Goal: Task Accomplishment & Management: Complete application form

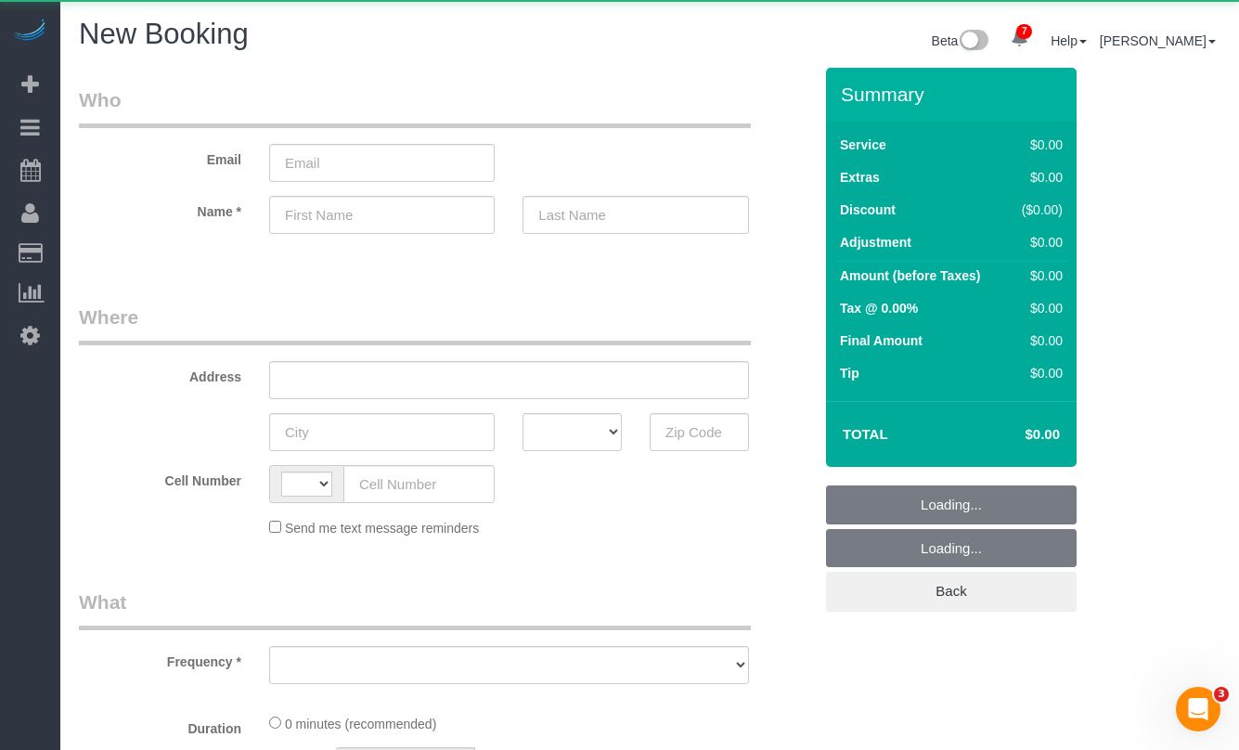
select select "string:[GEOGRAPHIC_DATA]"
select select "object:1093"
select select "number:89"
select select "number:90"
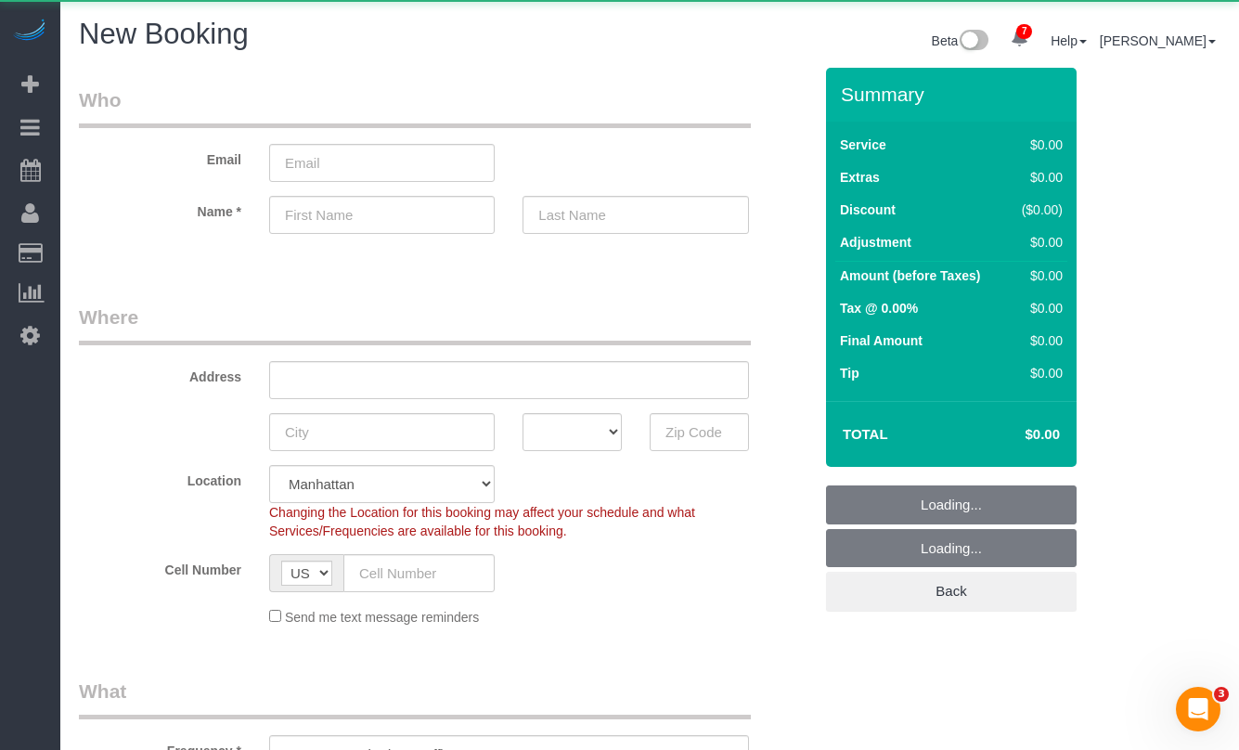
select select "object:1099"
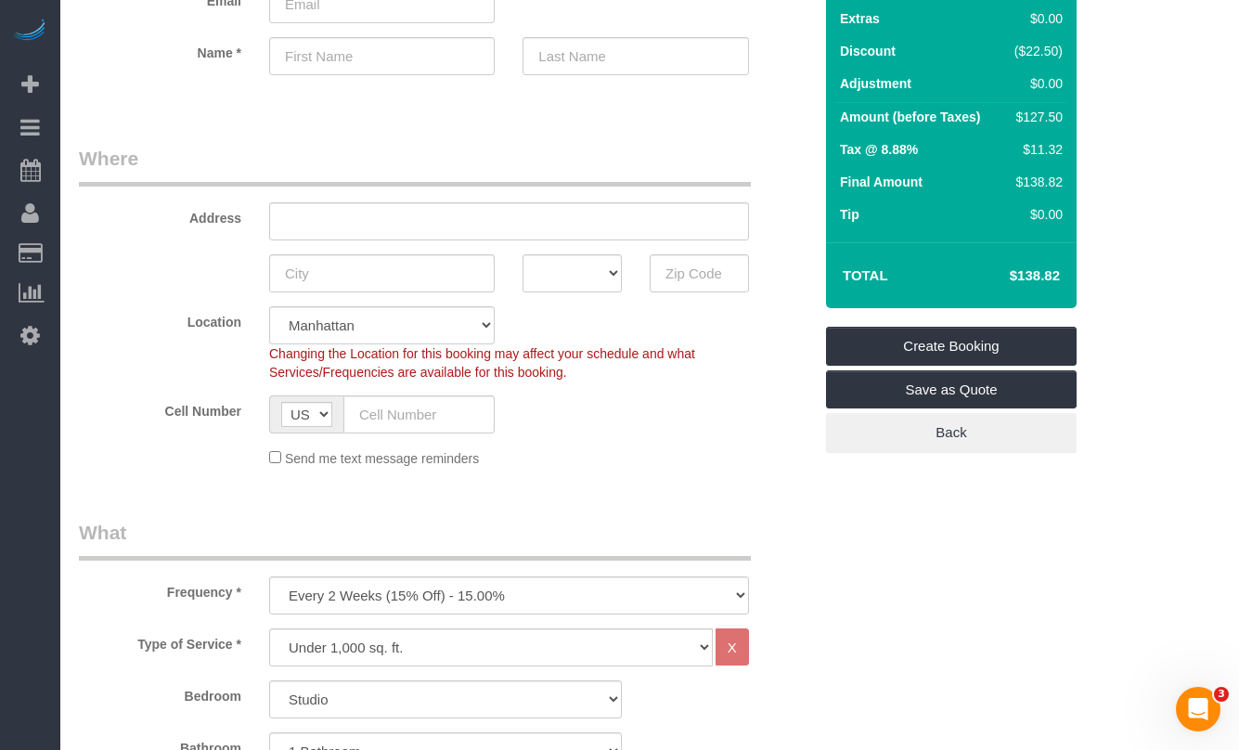
scroll to position [140, 0]
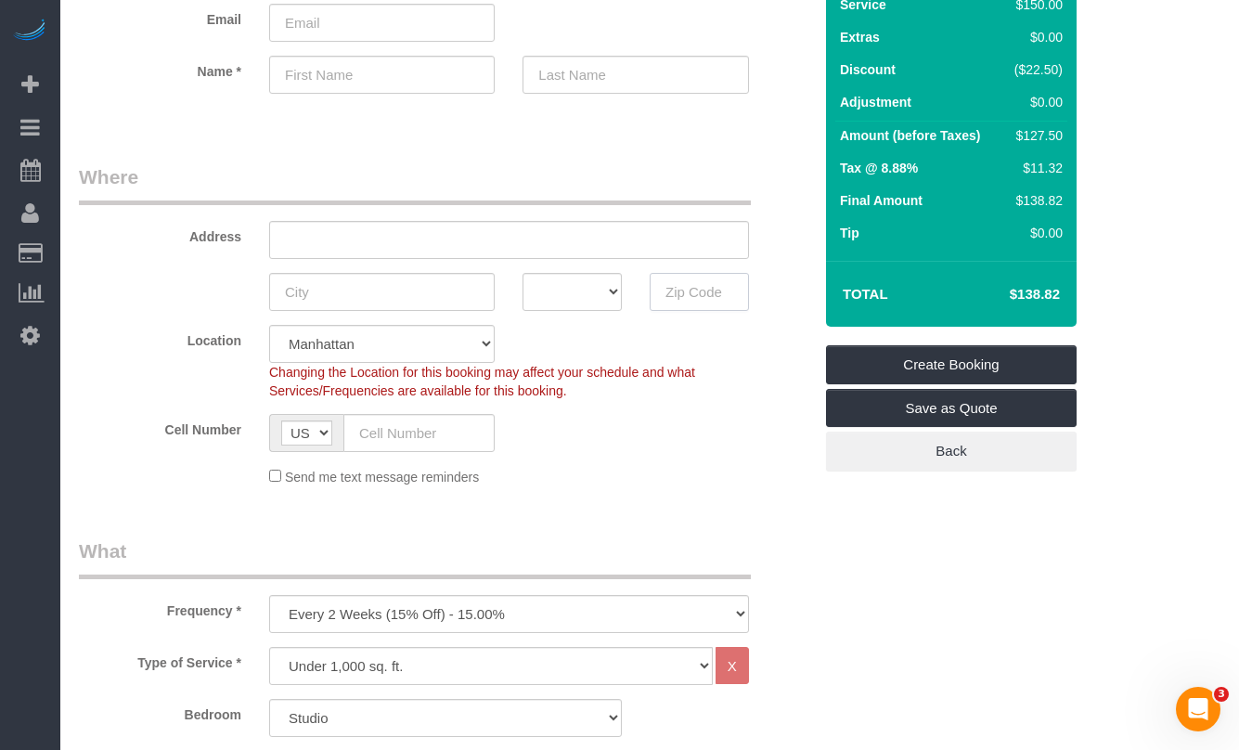
click at [694, 295] on input "text" at bounding box center [699, 292] width 99 height 38
paste input "10011."
click at [705, 414] on div "Cell Number AF AL DZ AD AO AI AQ AG AR AM AW AU AT AZ BS BH BD BB BY BE BZ BJ B…" at bounding box center [445, 433] width 761 height 38
click at [719, 291] on body "7 Beta Your Notifications You have 0 alerts × You have 6 to charge for [DATE] ×…" at bounding box center [619, 235] width 1239 height 750
type input "10011"
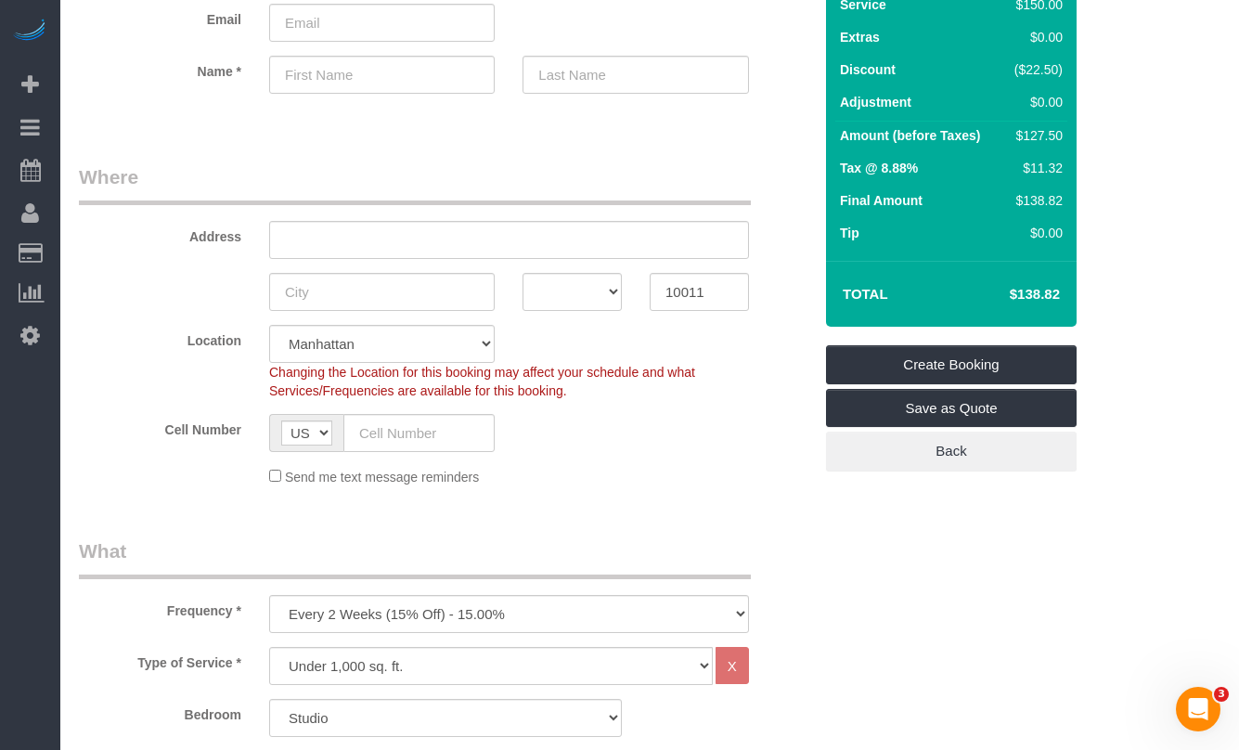
click at [645, 428] on div "Cell Number AF AL DZ AD AO AI AQ AG AR AM AW AU AT AZ BS BH BD BB BY BE BZ BJ B…" at bounding box center [445, 433] width 761 height 38
click at [677, 290] on input "10011" at bounding box center [699, 292] width 99 height 38
drag, startPoint x: 747, startPoint y: 535, endPoint x: 666, endPoint y: 508, distance: 86.0
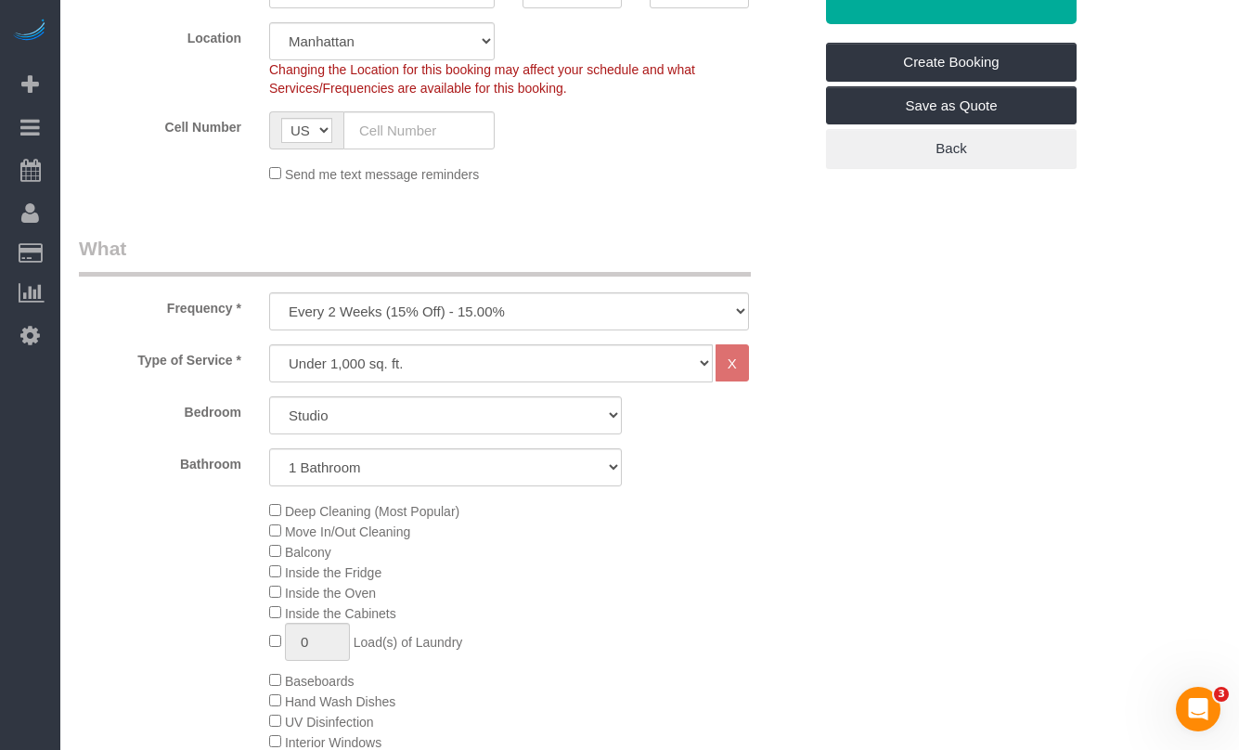
scroll to position [440, 0]
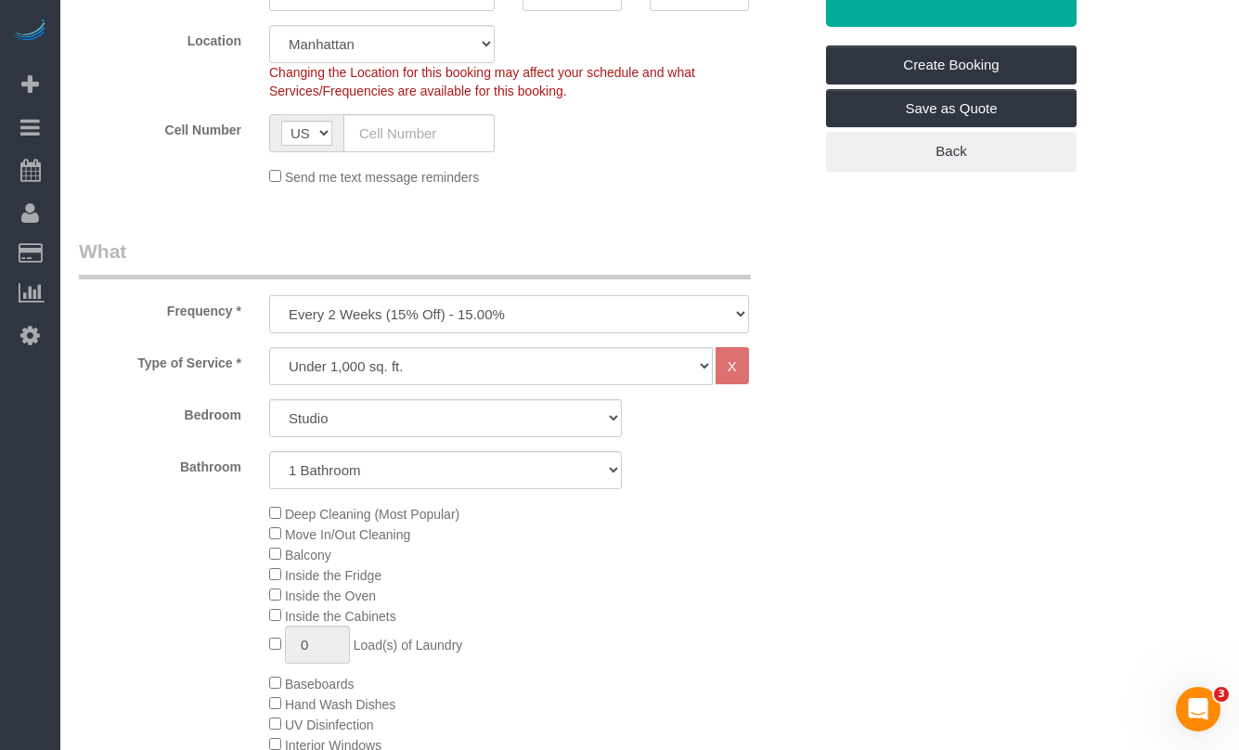
click at [499, 324] on select "One Time Weekly (20% Off) - 20.00% Every 2 Weeks (15% Off) - 15.00% Every 4 Wee…" at bounding box center [509, 314] width 480 height 38
select select "object:1100"
click at [269, 295] on select "One Time Weekly (20% Off) - 20.00% Every 2 Weeks (15% Off) - 15.00% Every 4 Wee…" at bounding box center [509, 314] width 480 height 38
click at [652, 549] on div "Deep Cleaning (Most Popular) Move In/Out Cleaning Balcony Inside the Fridge Ins…" at bounding box center [540, 683] width 571 height 360
click at [573, 365] on select "Under 1,000 sq. ft. 1,001 - 1,500 sq. ft. 1,500+ sq. ft. Custom Cleaning Office…" at bounding box center [491, 366] width 444 height 38
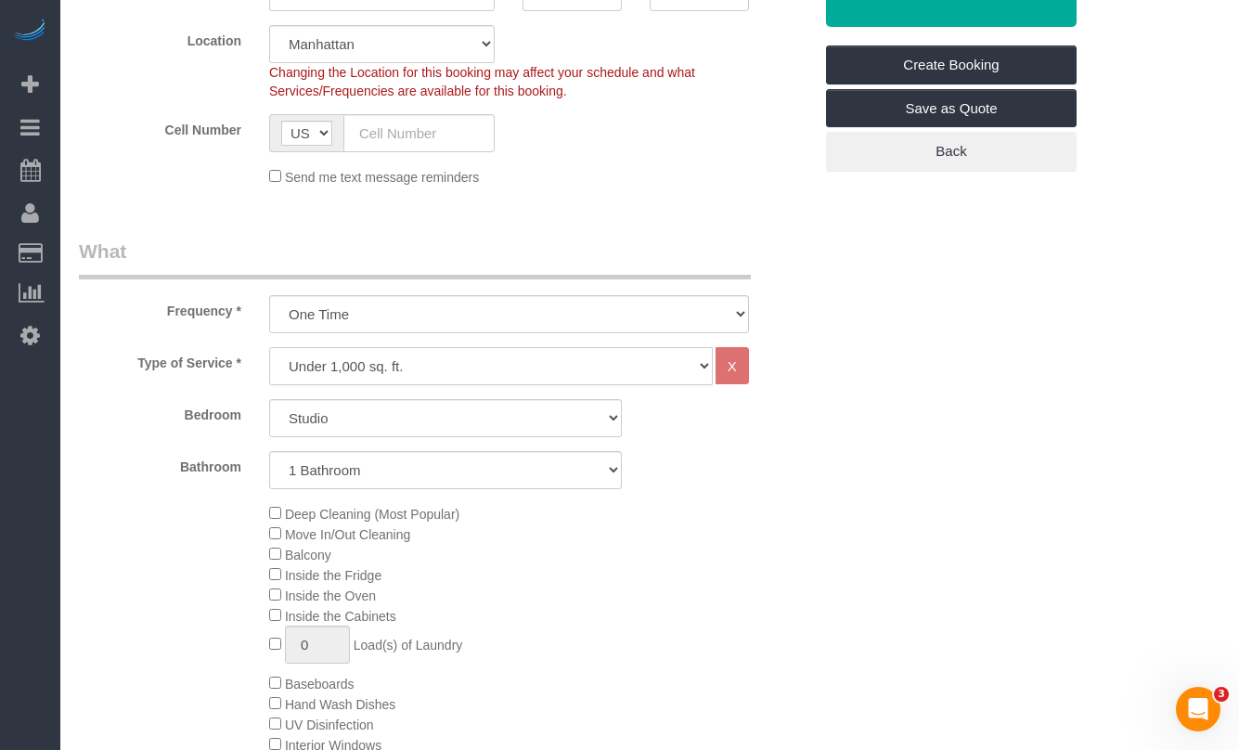
select select "308"
click at [269, 347] on select "Under 1,000 sq. ft. 1,001 - 1,500 sq. ft. 1,500+ sq. ft. Custom Cleaning Office…" at bounding box center [491, 366] width 444 height 38
select select "1"
select select "120"
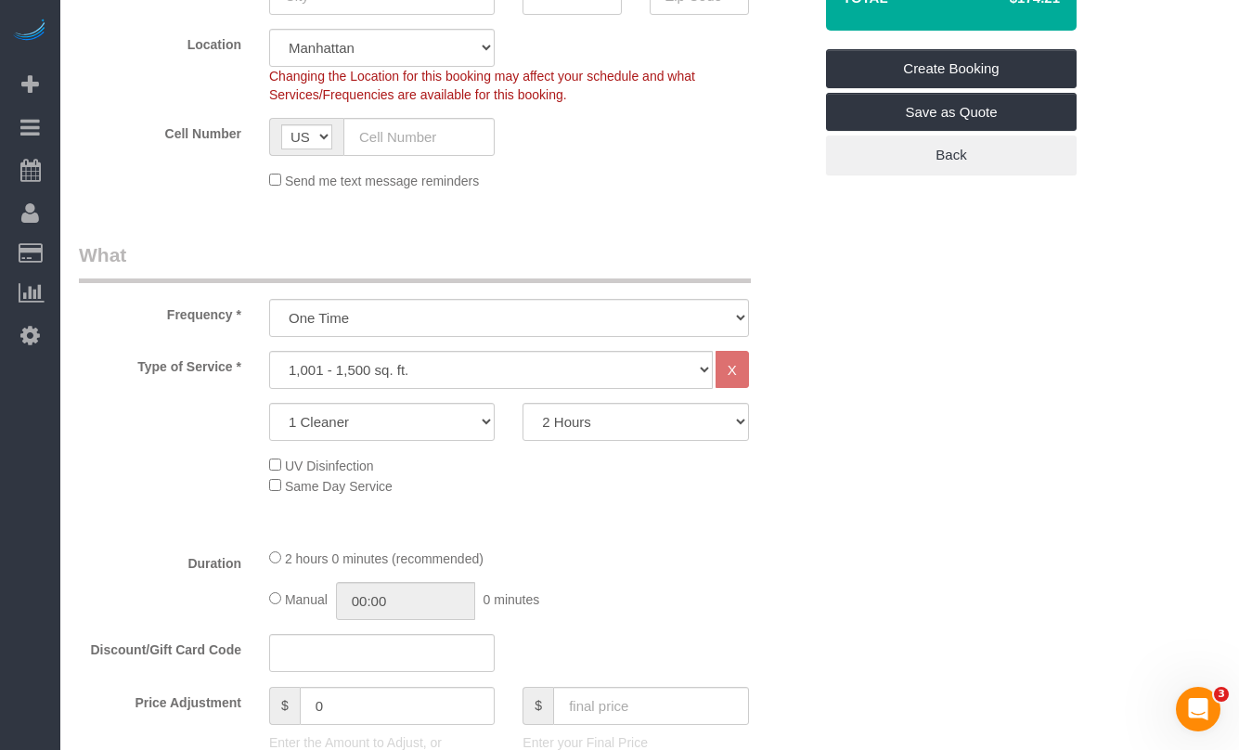
scroll to position [336, 0]
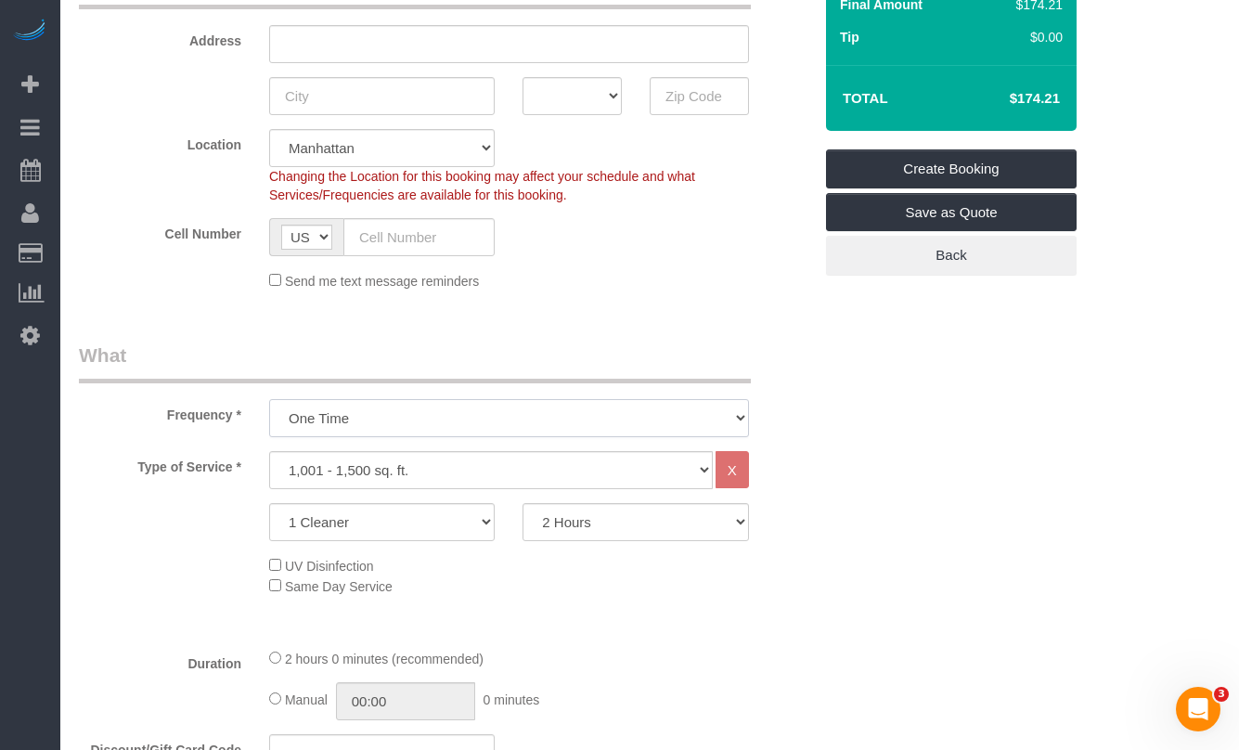
click at [458, 400] on select "One Time Weekly (20% Off) - 20.00% Every 2 Weeks (15% Off) - 15.00% Every 4 Wee…" at bounding box center [509, 418] width 480 height 38
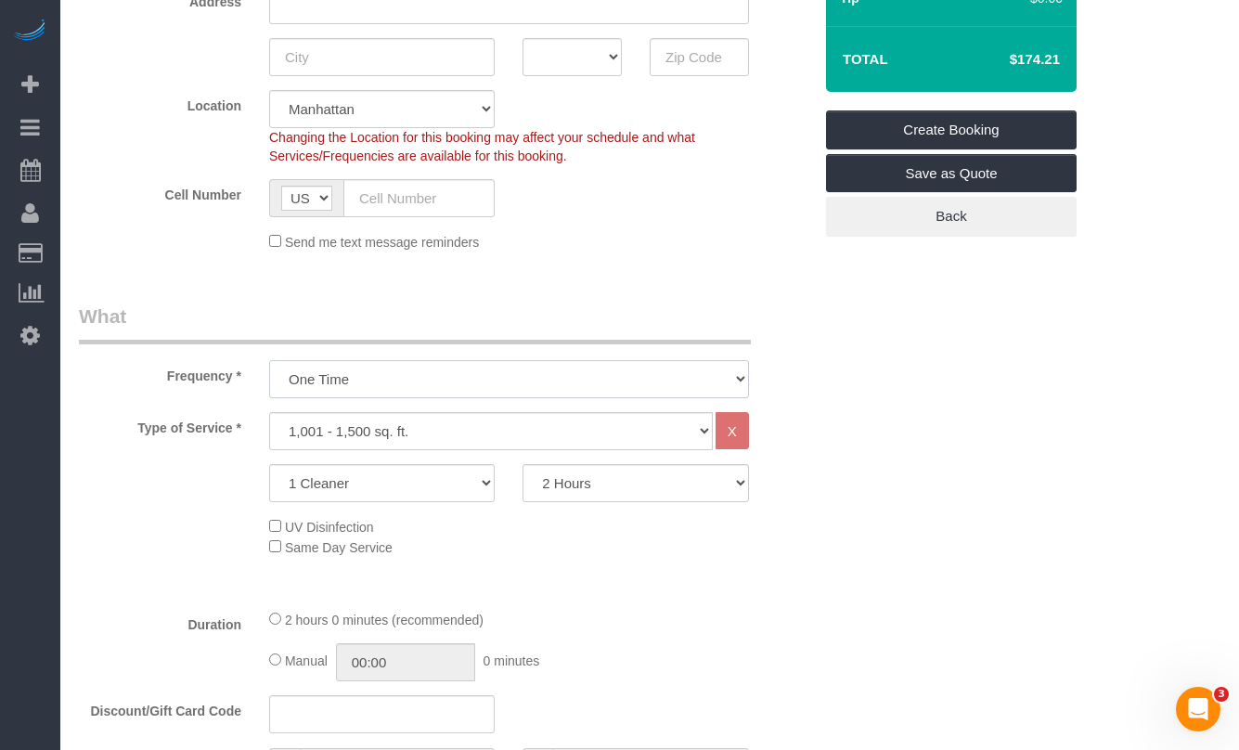
scroll to position [386, 0]
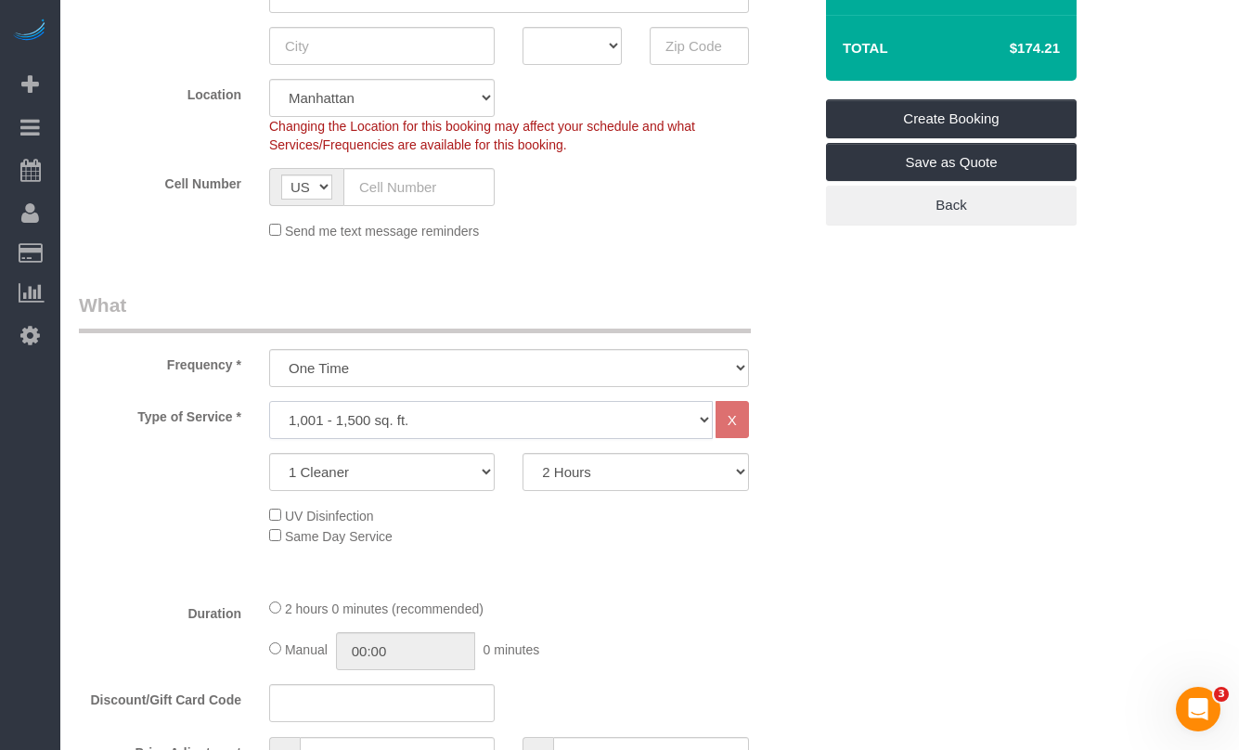
click at [419, 420] on select "Under 1,000 sq. ft. 1,001 - 1,500 sq. ft. 1,500+ sq. ft. Custom Cleaning Office…" at bounding box center [491, 420] width 444 height 38
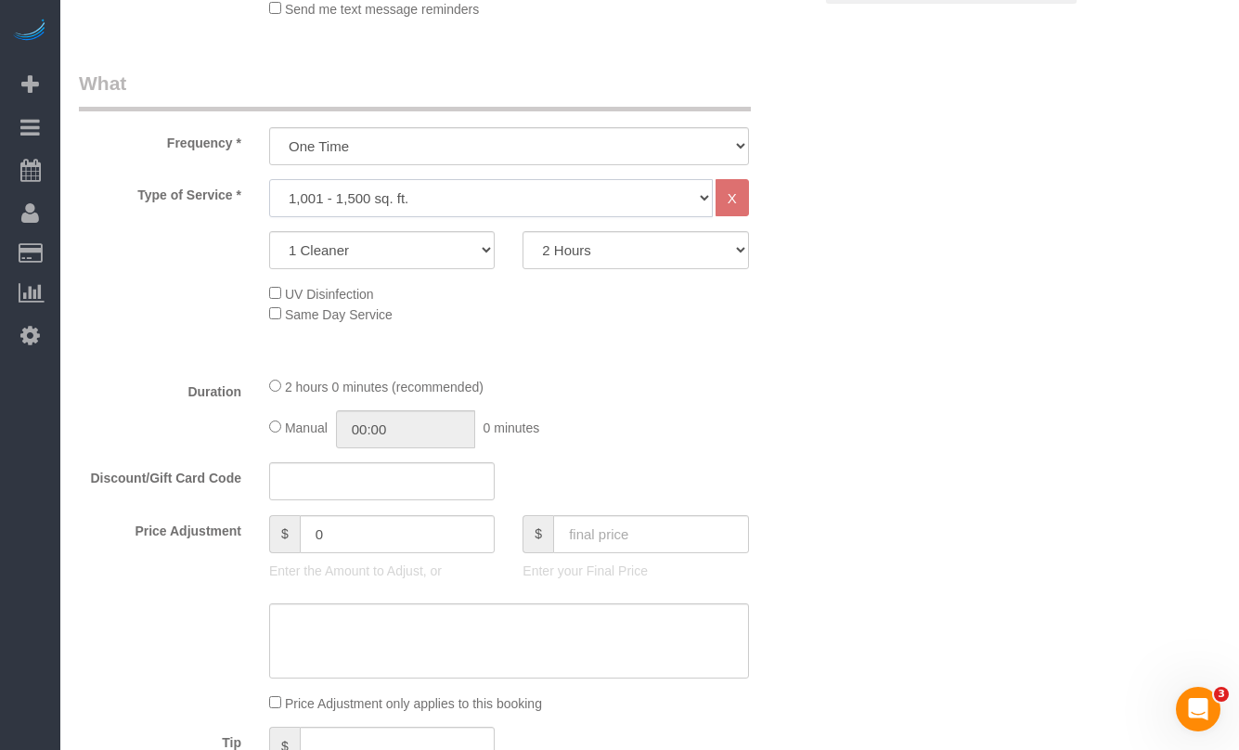
scroll to position [581, 0]
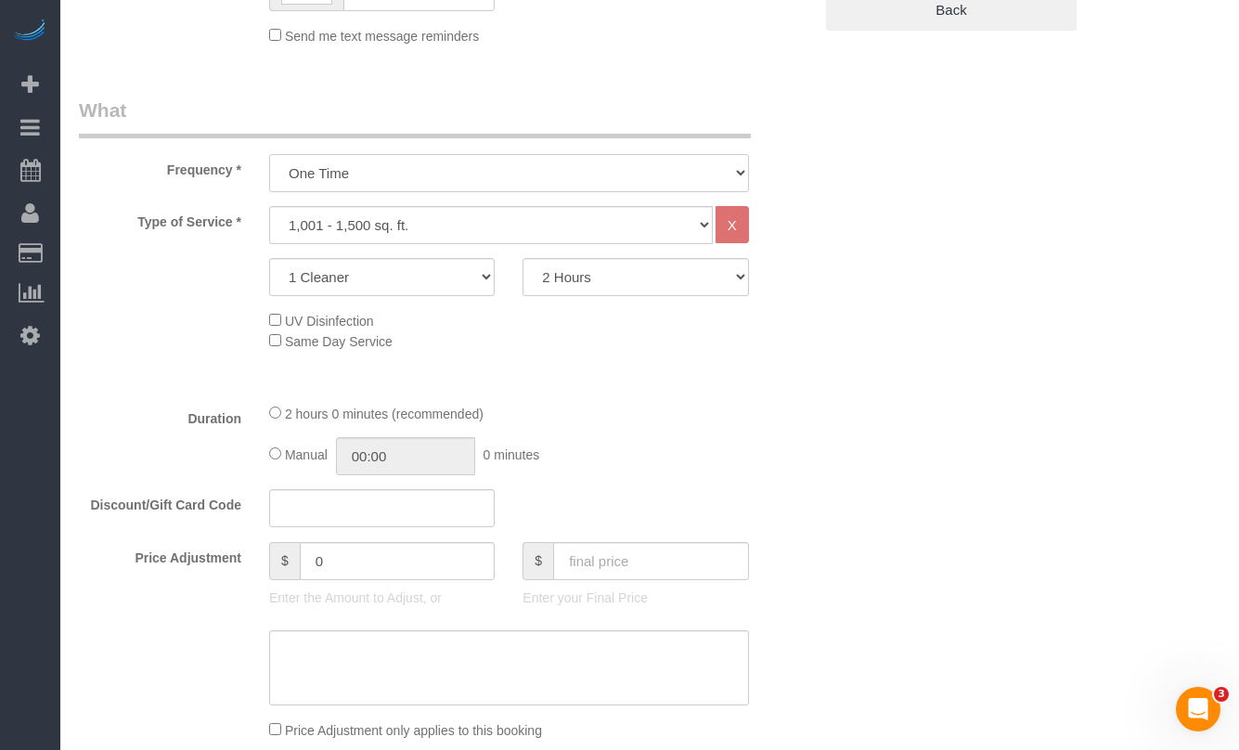
click at [395, 161] on select "One Time Weekly (20% Off) - 20.00% Every 2 Weeks (15% Off) - 15.00% Every 4 Wee…" at bounding box center [509, 173] width 480 height 38
click at [269, 154] on select "One Time Weekly (20% Off) - 20.00% Every 2 Weeks (15% Off) - 15.00% Every 4 Wee…" at bounding box center [509, 173] width 480 height 38
click at [434, 223] on select "Under 1,000 sq. ft. 1,001 - 1,500 sq. ft. 1,500+ sq. ft. Custom Cleaning Office…" at bounding box center [491, 225] width 444 height 38
select select "212"
click at [269, 206] on select "Under 1,000 sq. ft. 1,001 - 1,500 sq. ft. 1,500+ sq. ft. Custom Cleaning Office…" at bounding box center [491, 225] width 444 height 38
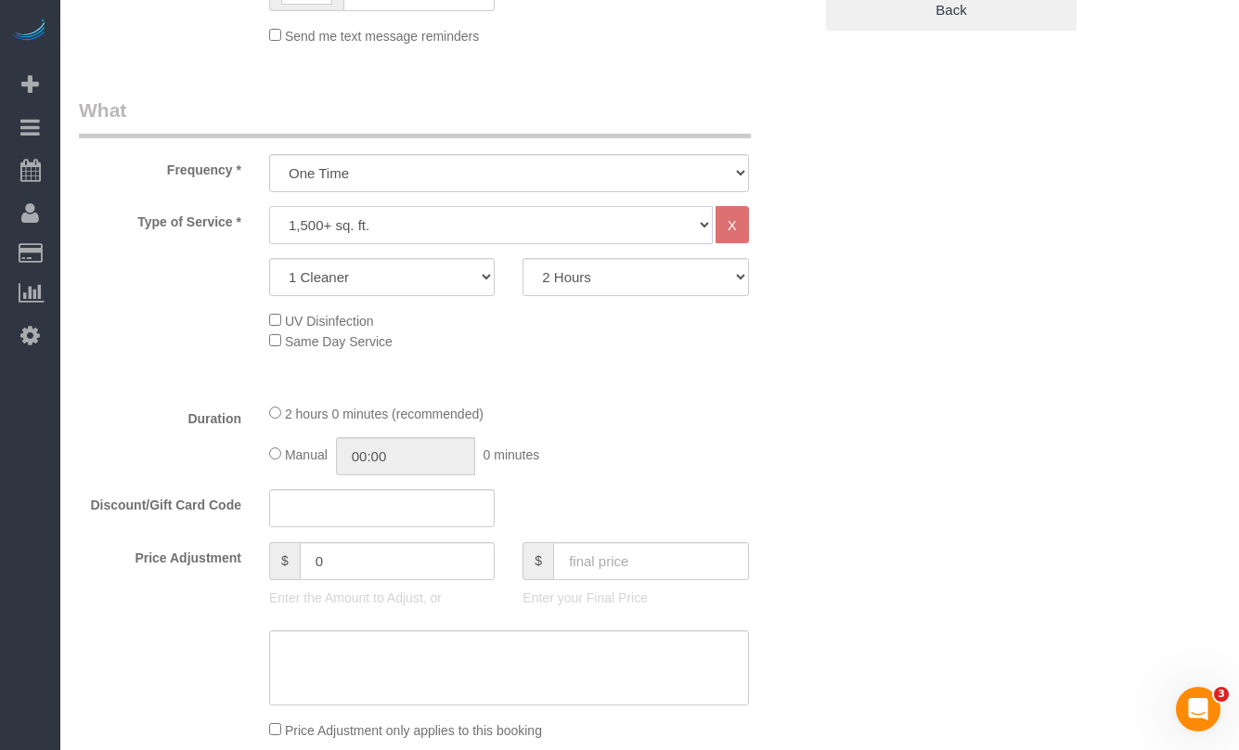
select select "2"
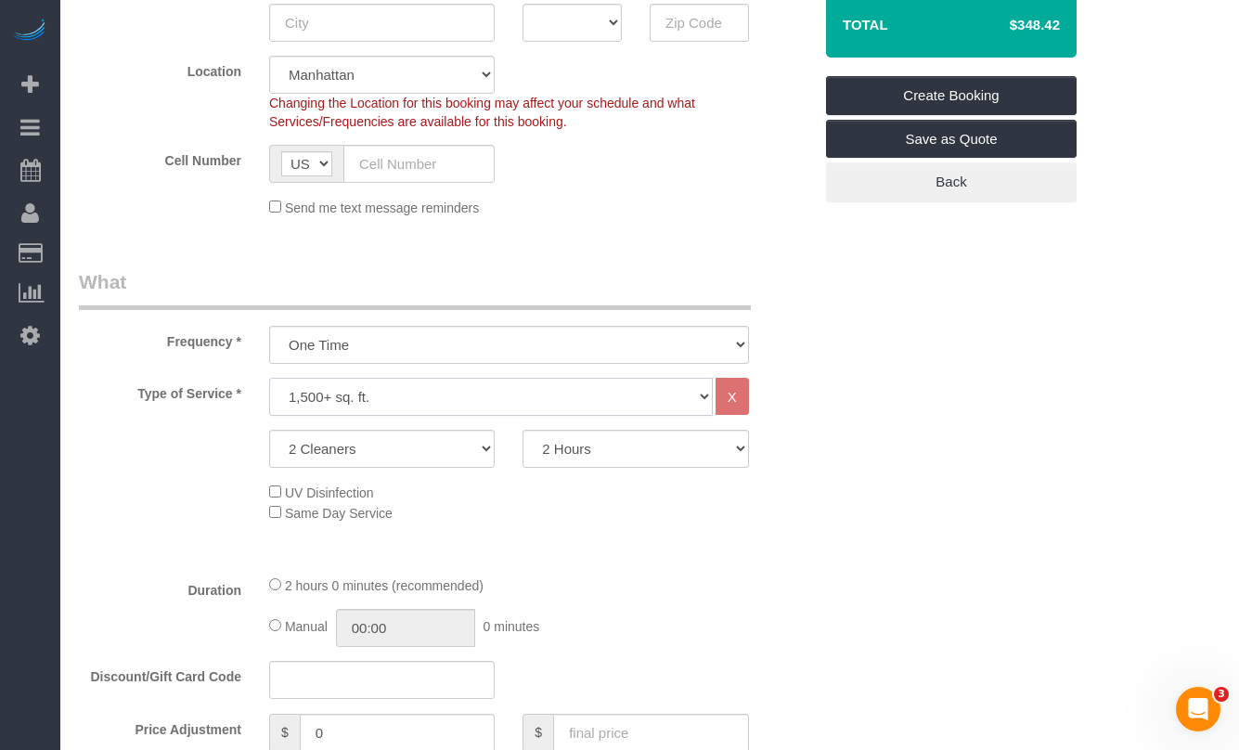
scroll to position [440, 0]
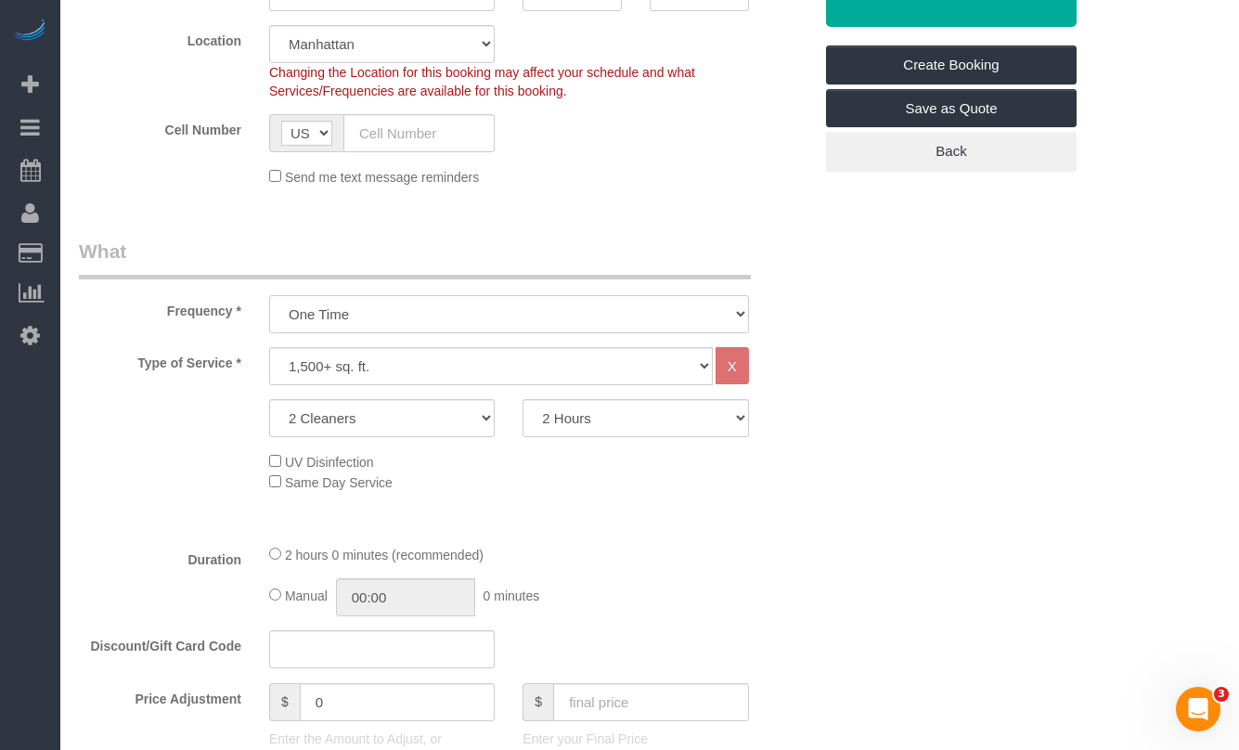
click at [425, 303] on select "One Time Weekly (20% Off) - 20.00% Every 2 Weeks (15% Off) - 15.00% Every 4 Wee…" at bounding box center [509, 314] width 480 height 38
click at [269, 295] on select "One Time Weekly (20% Off) - 20.00% Every 2 Weeks (15% Off) - 15.00% Every 4 Wee…" at bounding box center [509, 314] width 480 height 38
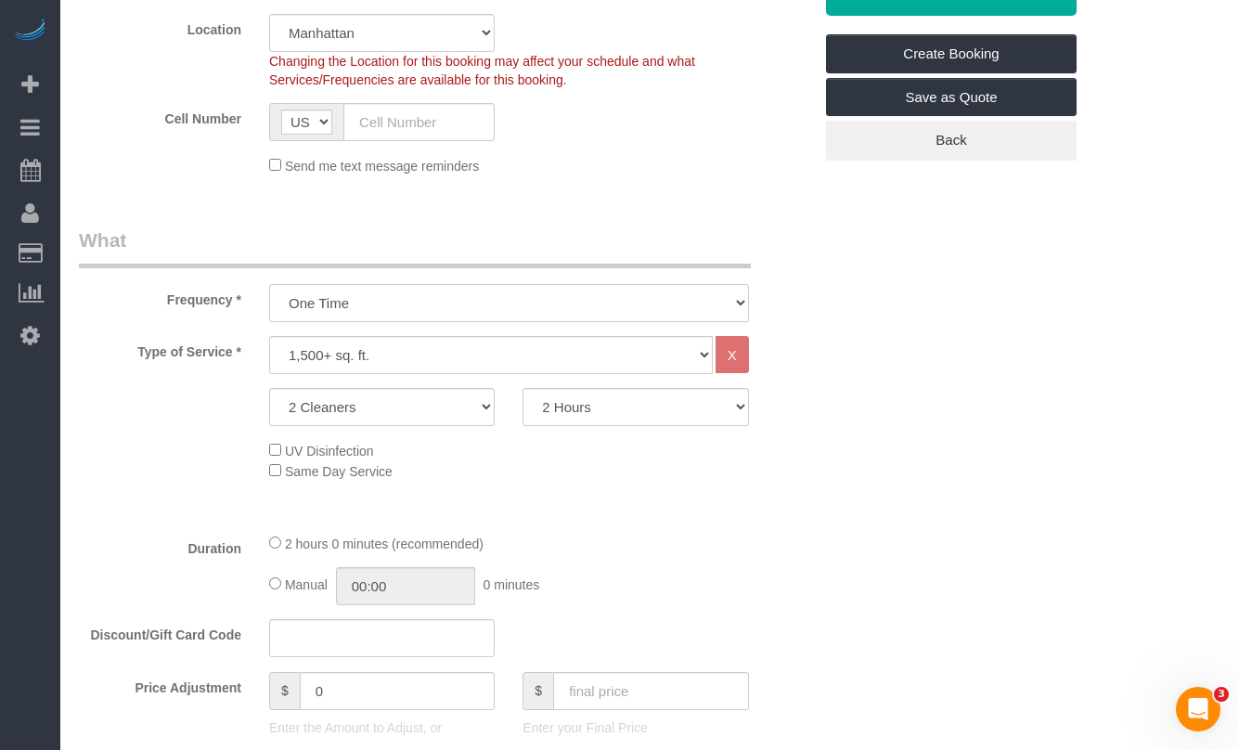
click at [420, 310] on select "One Time Weekly (20% Off) - 20.00% Every 2 Weeks (15% Off) - 15.00% Every 4 Wee…" at bounding box center [509, 303] width 480 height 38
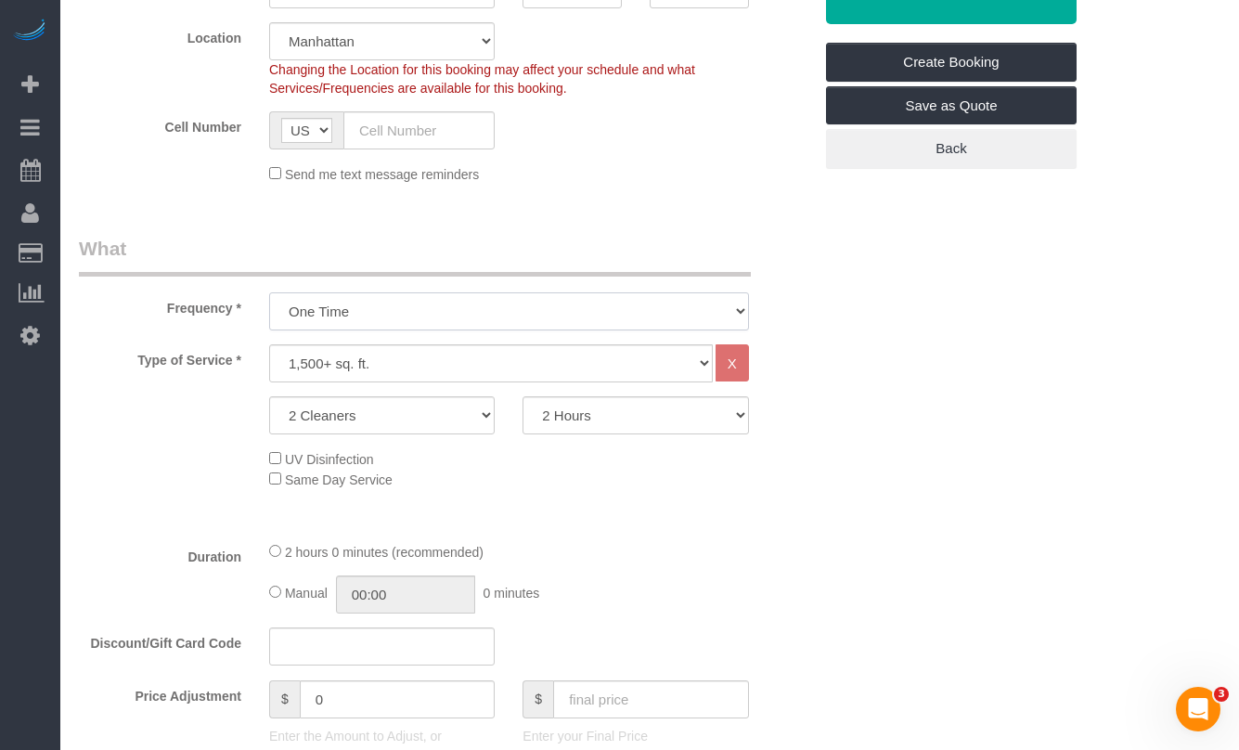
click at [269, 292] on select "One Time Weekly (20% Off) - 20.00% Every 2 Weeks (15% Off) - 15.00% Every 4 Wee…" at bounding box center [509, 311] width 480 height 38
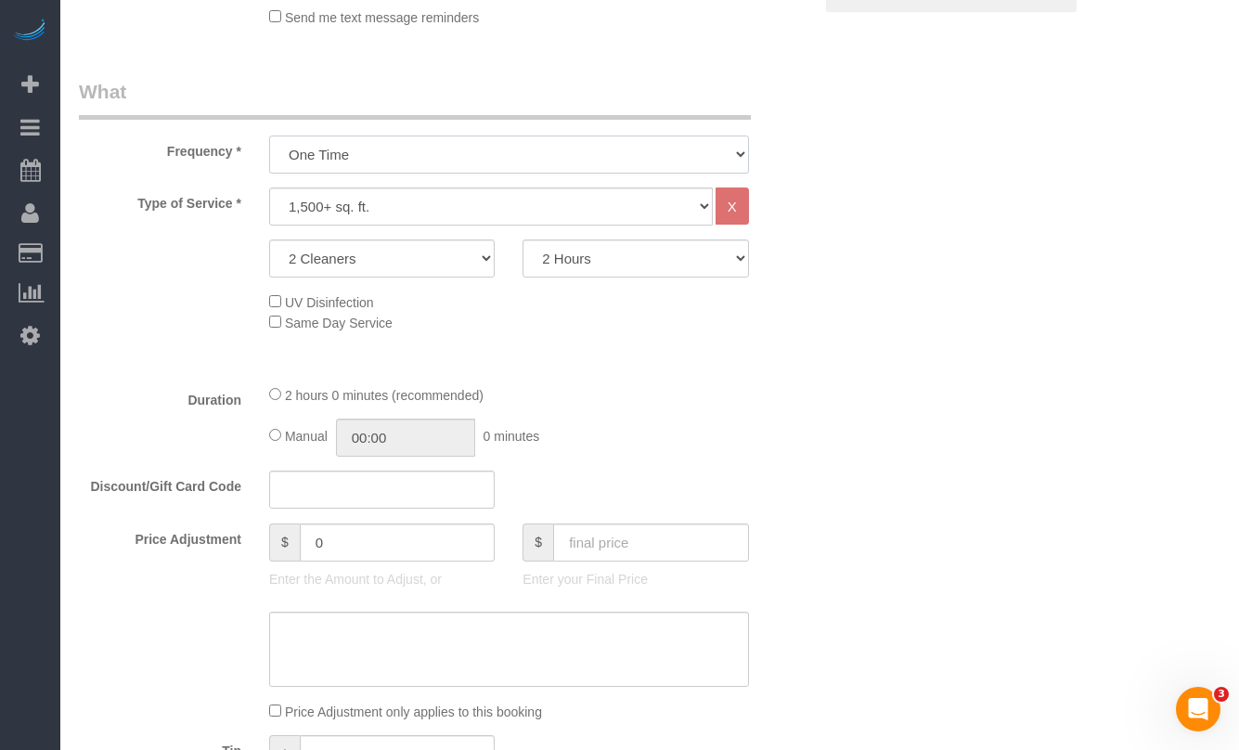
scroll to position [599, 0]
click at [434, 200] on select "Under 1,000 sq. ft. 1,001 - 1,500 sq. ft. 1,500+ sq. ft. Custom Cleaning Office…" at bounding box center [491, 207] width 444 height 38
click at [269, 188] on select "Under 1,000 sq. ft. 1,001 - 1,500 sq. ft. 1,500+ sq. ft. Custom Cleaning Office…" at bounding box center [491, 207] width 444 height 38
click at [388, 162] on select "One Time Weekly (20% Off) - 20.00% Every 2 Weeks (15% Off) - 15.00% Every 4 Wee…" at bounding box center [509, 155] width 480 height 38
click at [269, 136] on select "One Time Weekly (20% Off) - 20.00% Every 2 Weeks (15% Off) - 15.00% Every 4 Wee…" at bounding box center [509, 155] width 480 height 38
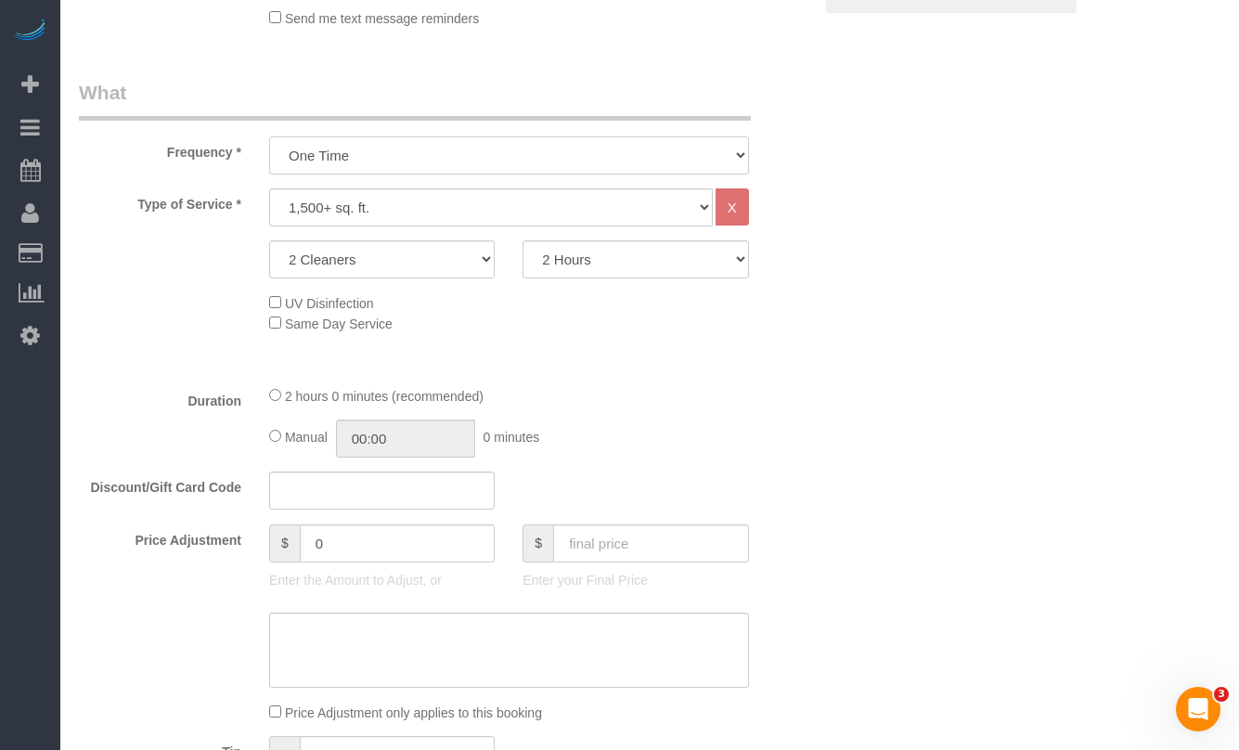
click at [395, 156] on select "One Time Weekly (20% Off) - 20.00% Every 2 Weeks (15% Off) - 15.00% Every 4 Wee…" at bounding box center [509, 155] width 480 height 38
click at [269, 136] on select "One Time Weekly (20% Off) - 20.00% Every 2 Weeks (15% Off) - 15.00% Every 4 Wee…" at bounding box center [509, 155] width 480 height 38
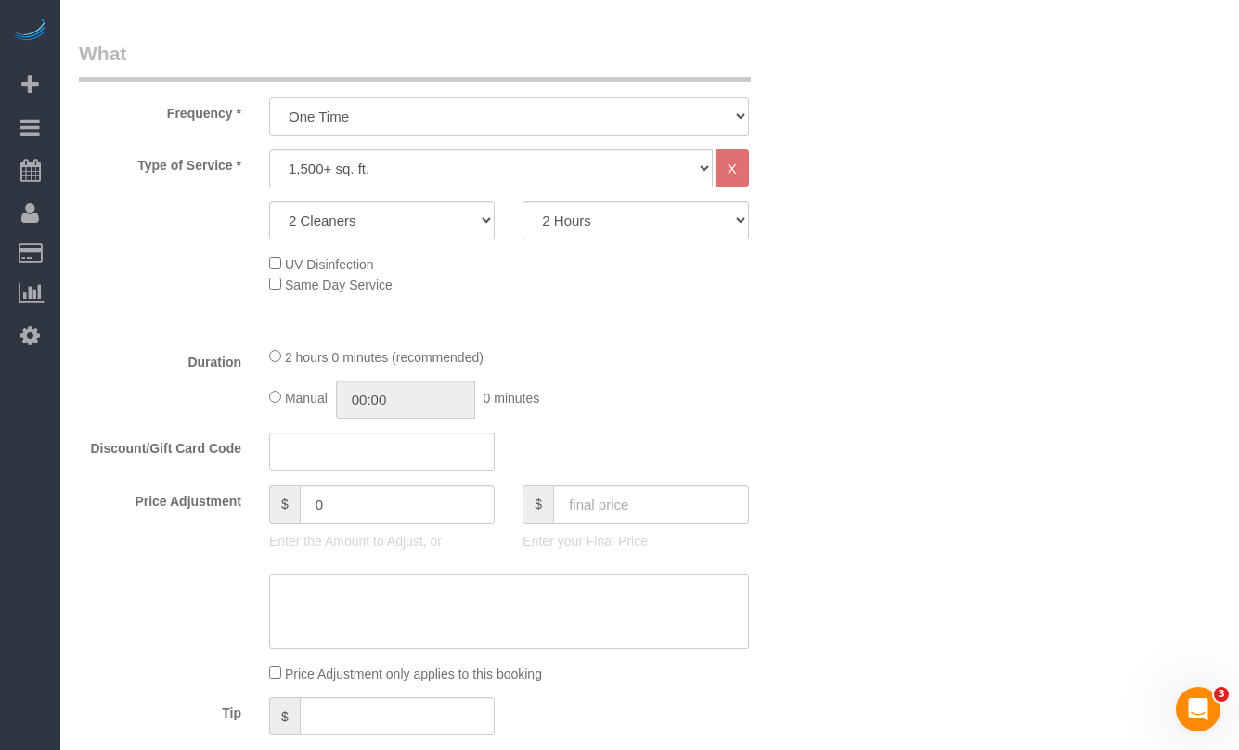
click at [376, 118] on select "One Time Weekly (20% Off) - 20.00% Every 2 Weeks (15% Off) - 15.00% Every 4 Wee…" at bounding box center [509, 116] width 480 height 38
click at [269, 97] on select "One Time Weekly (20% Off) - 20.00% Every 2 Weeks (15% Off) - 15.00% Every 4 Wee…" at bounding box center [509, 116] width 480 height 38
click at [368, 110] on select "One Time Weekly (20% Off) - 20.00% Every 2 Weeks (15% Off) - 15.00% Every 4 Wee…" at bounding box center [509, 116] width 480 height 38
select select "object:1100"
click at [269, 97] on select "One Time Weekly (20% Off) - 20.00% Every 2 Weeks (15% Off) - 15.00% Every 4 Wee…" at bounding box center [509, 116] width 480 height 38
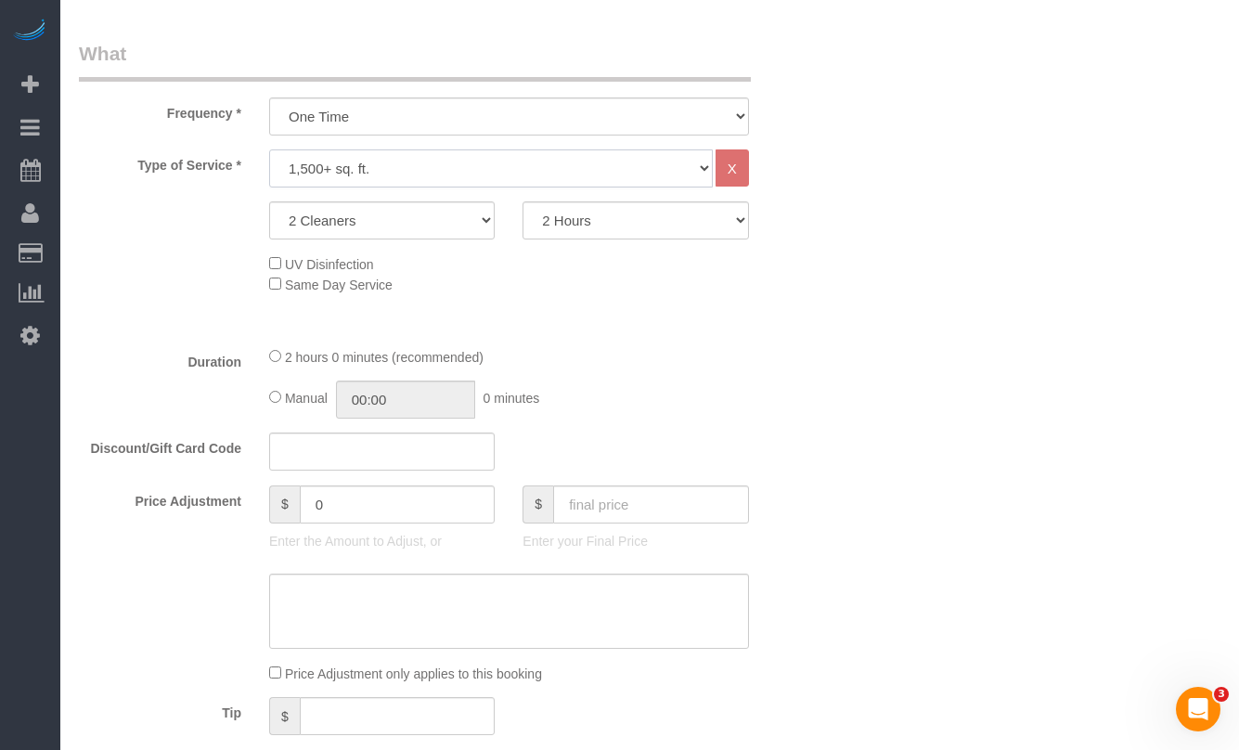
click at [361, 177] on select "Under 1,000 sq. ft. 1,001 - 1,500 sq. ft. 1,500+ sq. ft. Custom Cleaning Office…" at bounding box center [491, 168] width 444 height 38
click at [269, 149] on select "Under 1,000 sq. ft. 1,001 - 1,500 sq. ft. 1,500+ sq. ft. Custom Cleaning Office…" at bounding box center [491, 168] width 444 height 38
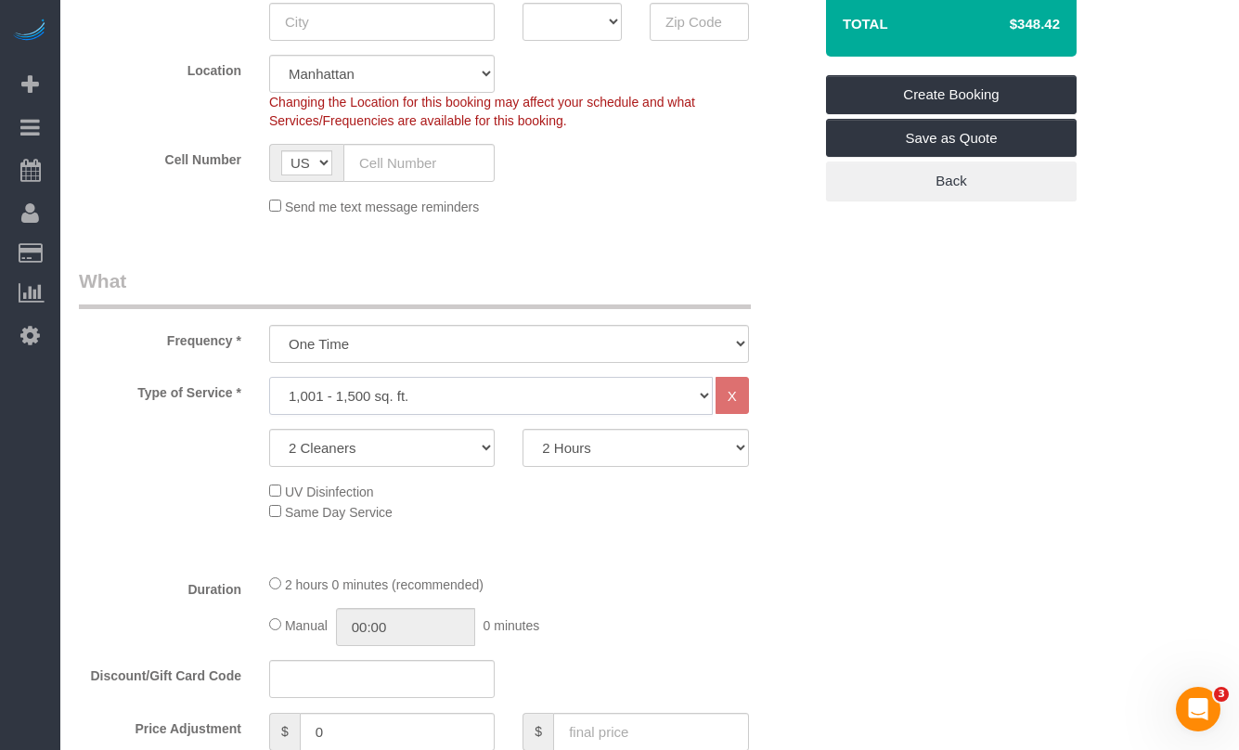
scroll to position [412, 0]
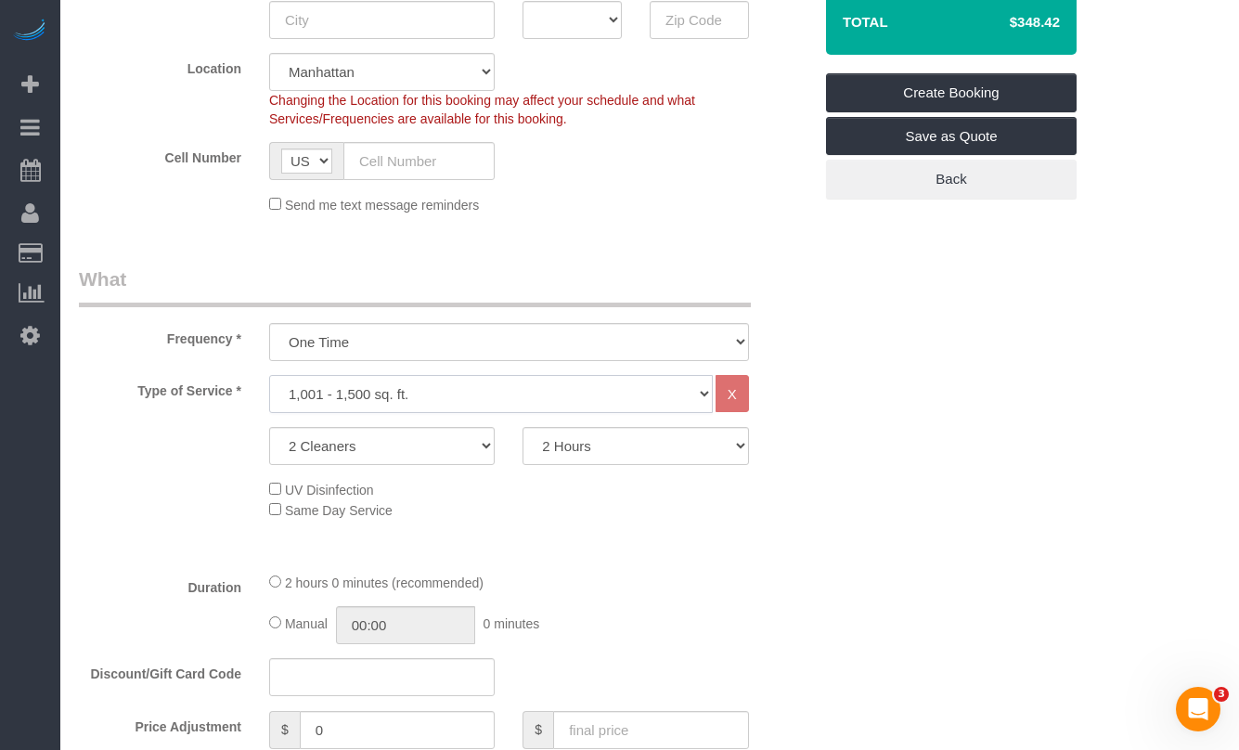
click at [408, 386] on select "Under 1,000 sq. ft. 1,001 - 1,500 sq. ft. 1,500+ sq. ft. Custom Cleaning Office…" at bounding box center [491, 394] width 444 height 38
select select "216"
click at [269, 375] on select "Under 1,000 sq. ft. 1,001 - 1,500 sq. ft. 1,500+ sq. ft. Custom Cleaning Office…" at bounding box center [491, 394] width 444 height 38
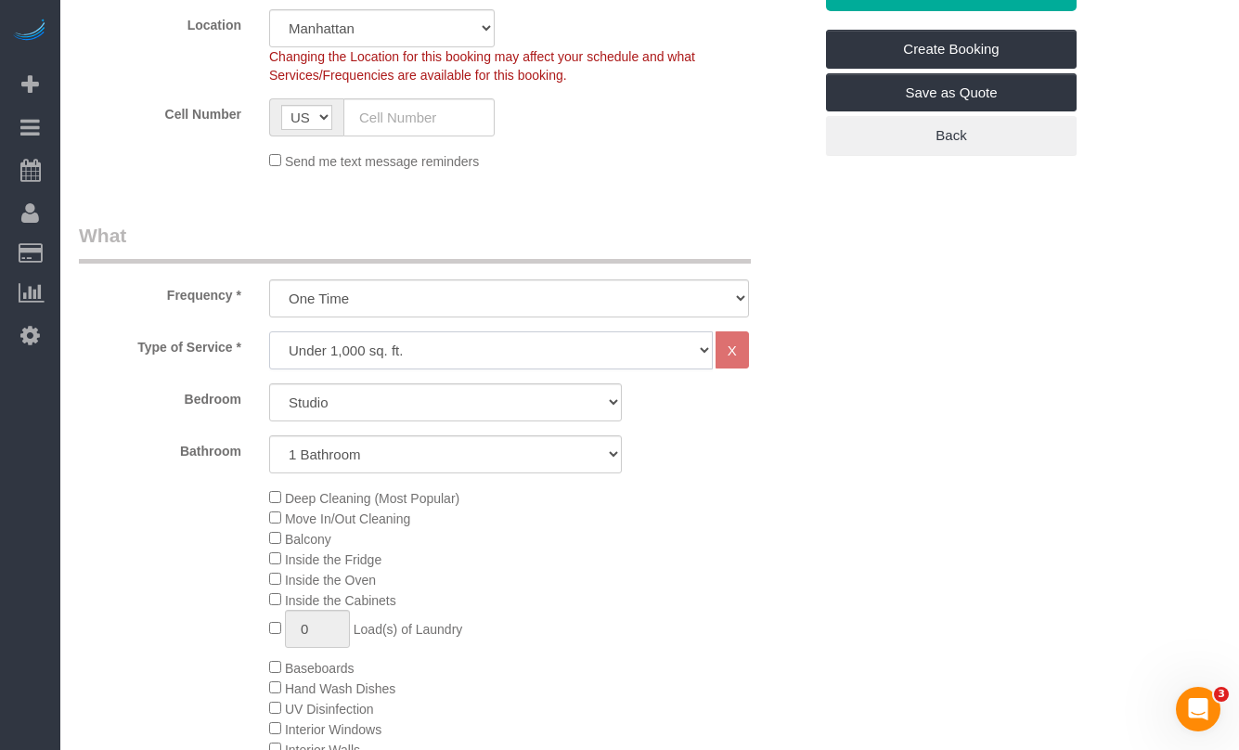
scroll to position [459, 0]
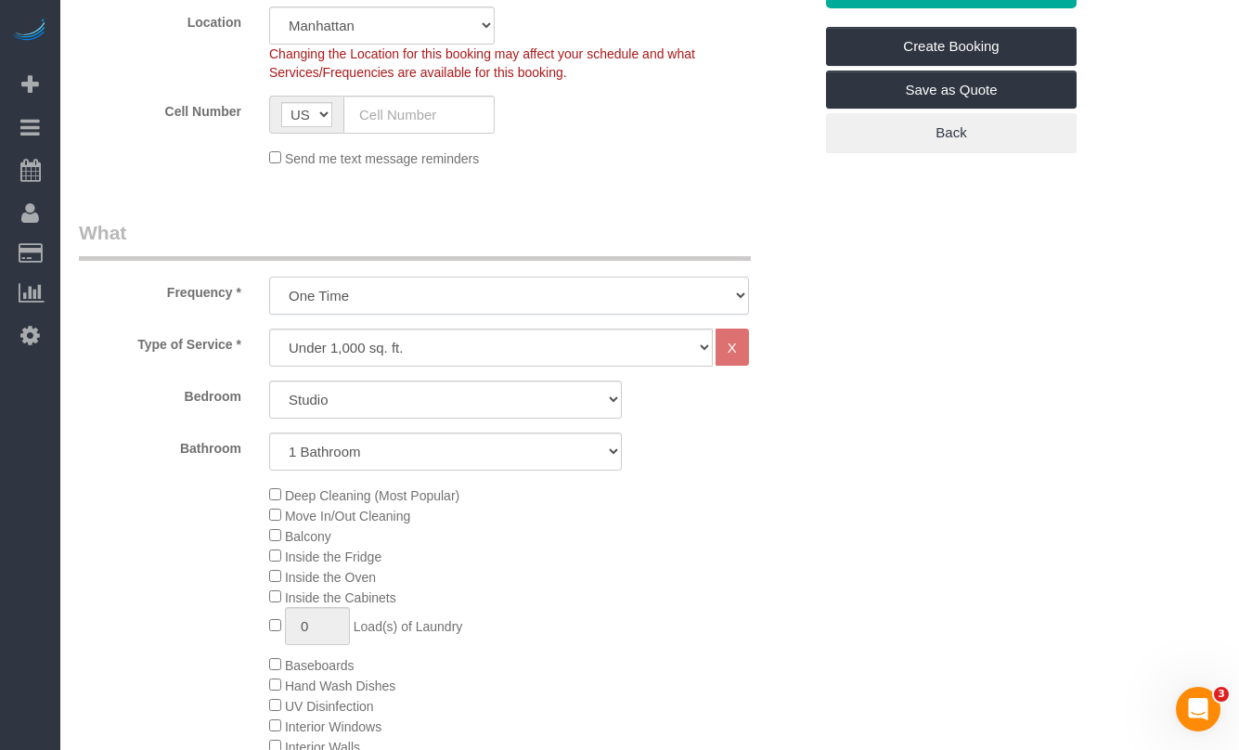
click at [367, 290] on select "One Time Weekly (20% Off) - 20.00% Every 2 Weeks (15% Off) - 15.00% Every 4 Wee…" at bounding box center [509, 296] width 480 height 38
click at [269, 277] on select "One Time Weekly (20% Off) - 20.00% Every 2 Weeks (15% Off) - 15.00% Every 4 Wee…" at bounding box center [509, 296] width 480 height 38
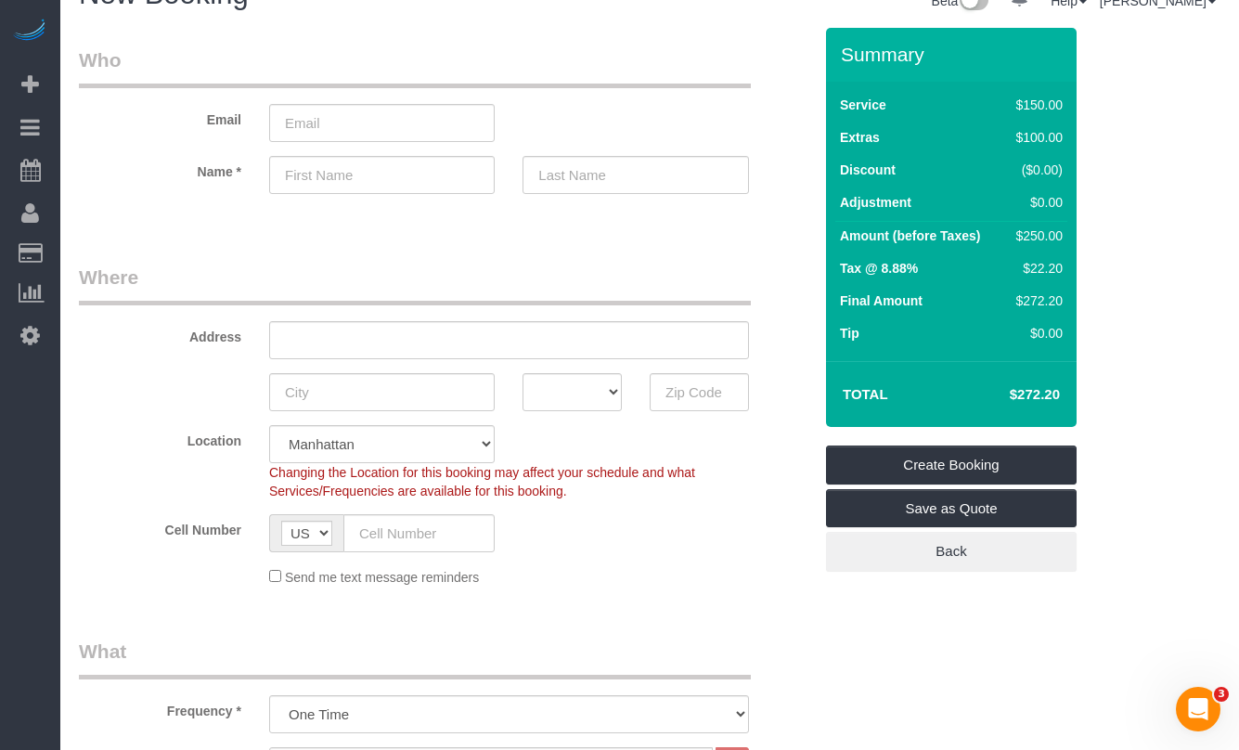
scroll to position [39, 0]
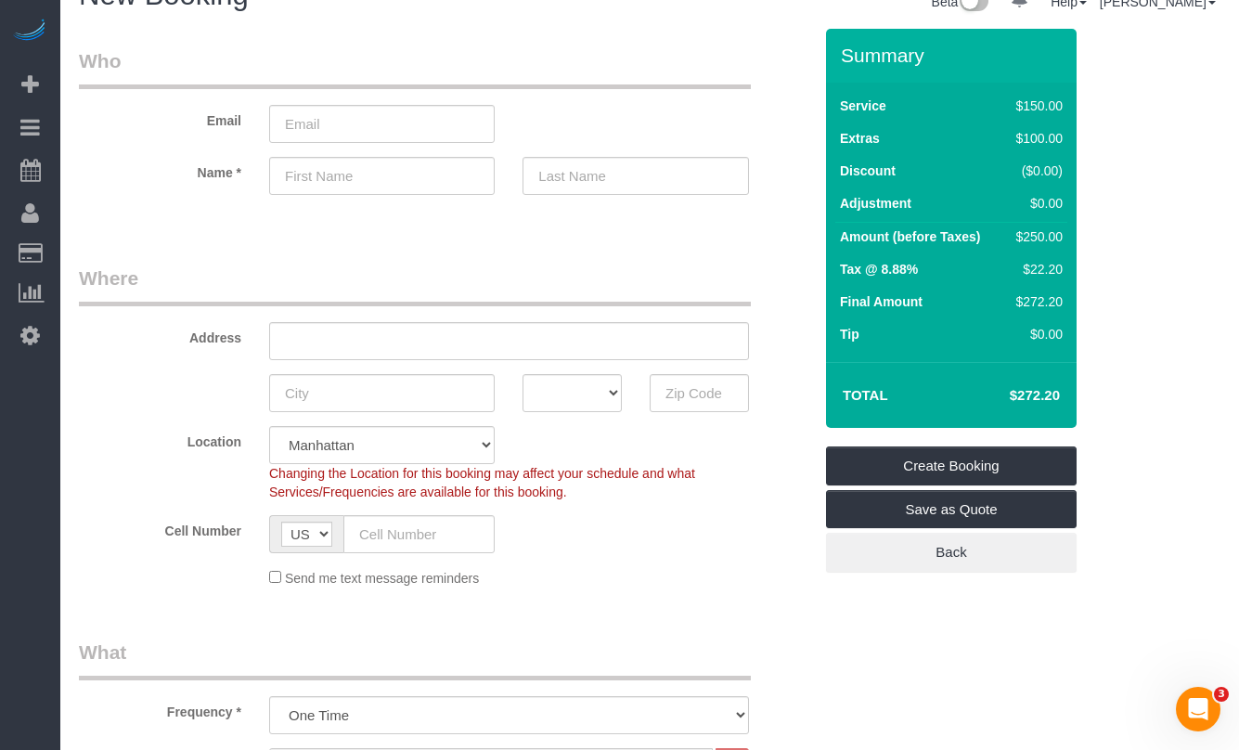
drag, startPoint x: 1019, startPoint y: 398, endPoint x: 1069, endPoint y: 400, distance: 50.2
click at [1069, 400] on div "Total $272.20" at bounding box center [951, 395] width 251 height 66
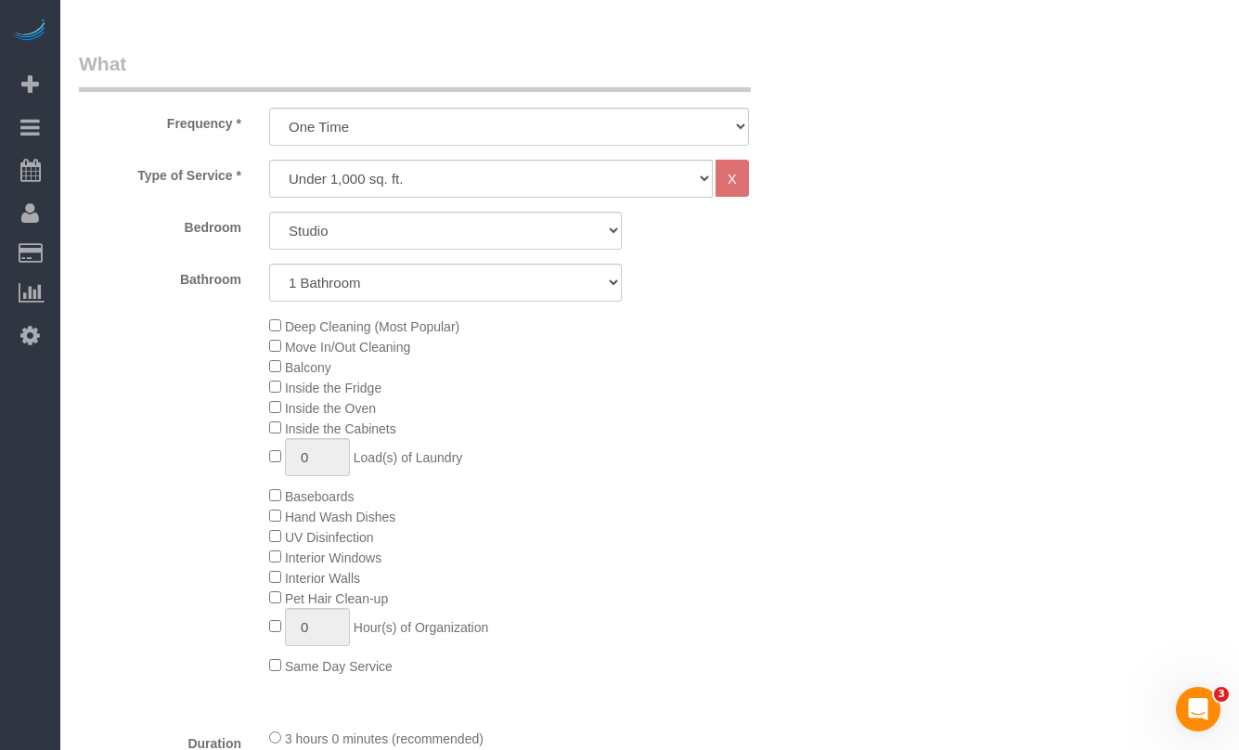
scroll to position [620, 0]
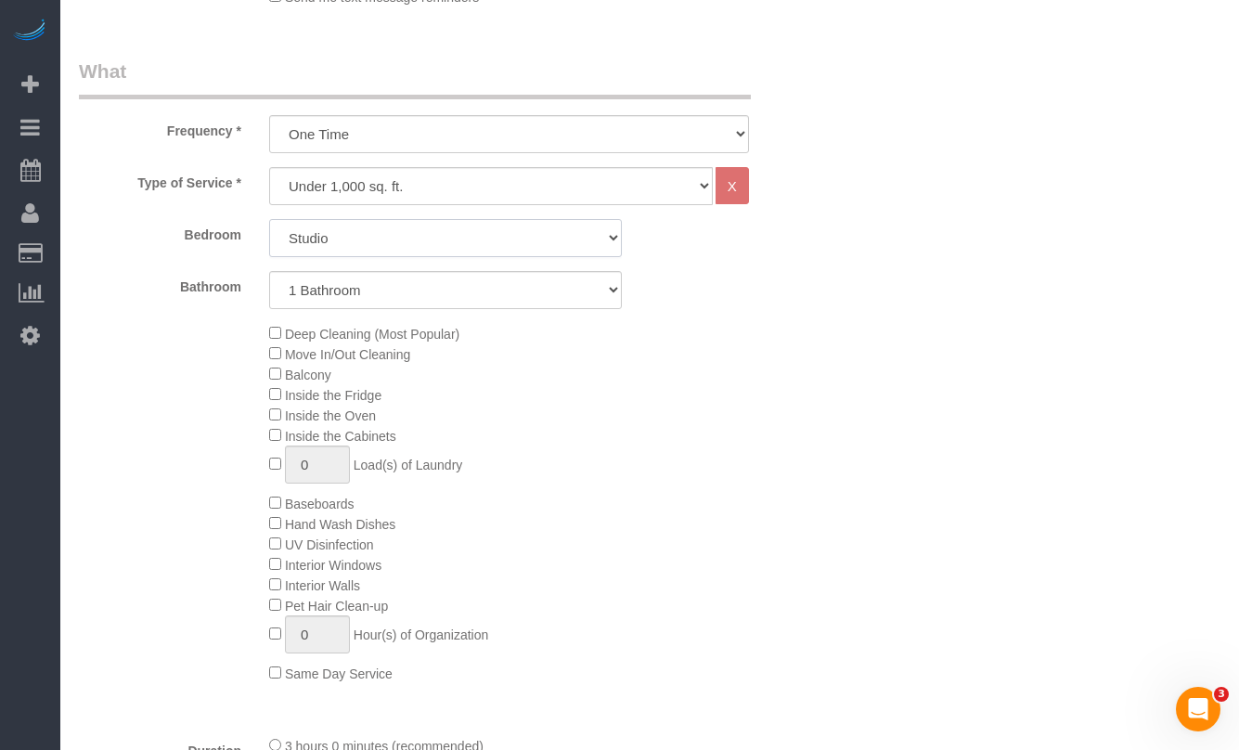
click at [464, 244] on select "Studio 1 Bedroom 2 Bedrooms 3 Bedrooms" at bounding box center [445, 238] width 353 height 38
select select "2"
click at [269, 219] on select "Studio 1 Bedroom 2 Bedrooms 3 Bedrooms" at bounding box center [445, 238] width 353 height 38
click at [413, 289] on select "1 Bathroom 2 Bathrooms" at bounding box center [445, 290] width 353 height 38
select select "2"
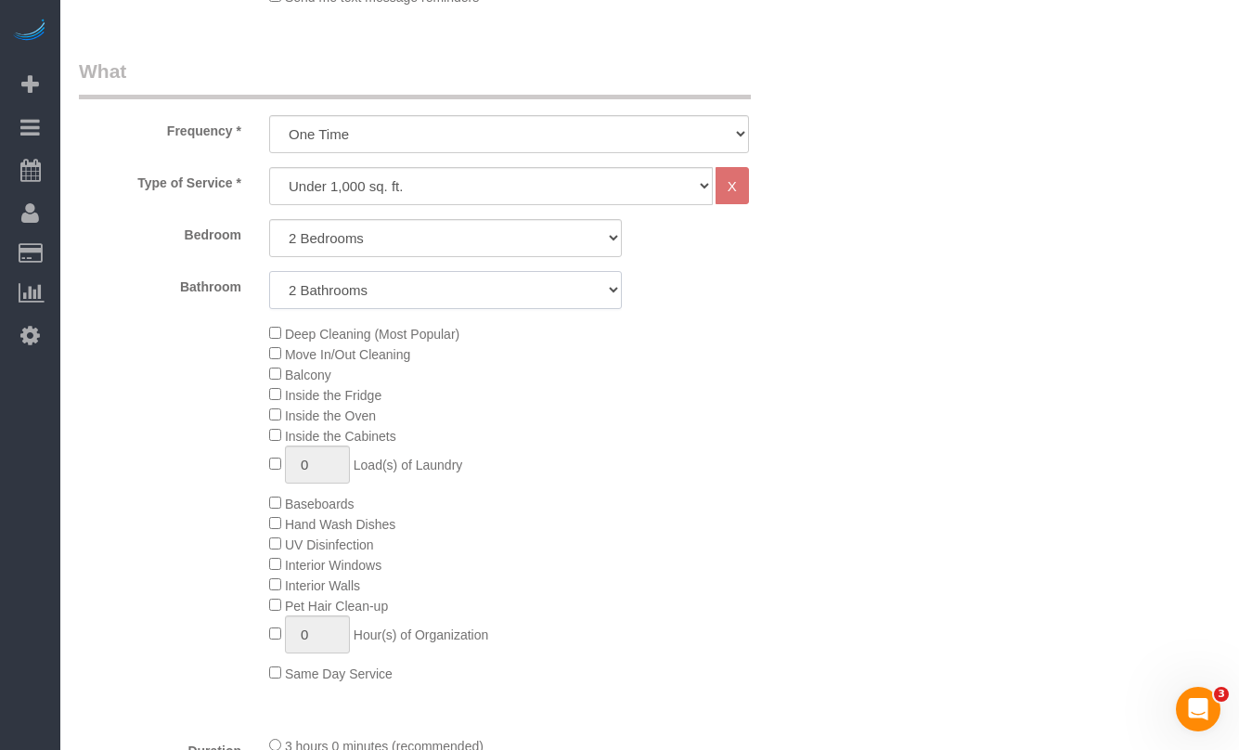
click at [269, 271] on select "1 Bathroom 2 Bathrooms" at bounding box center [445, 290] width 353 height 38
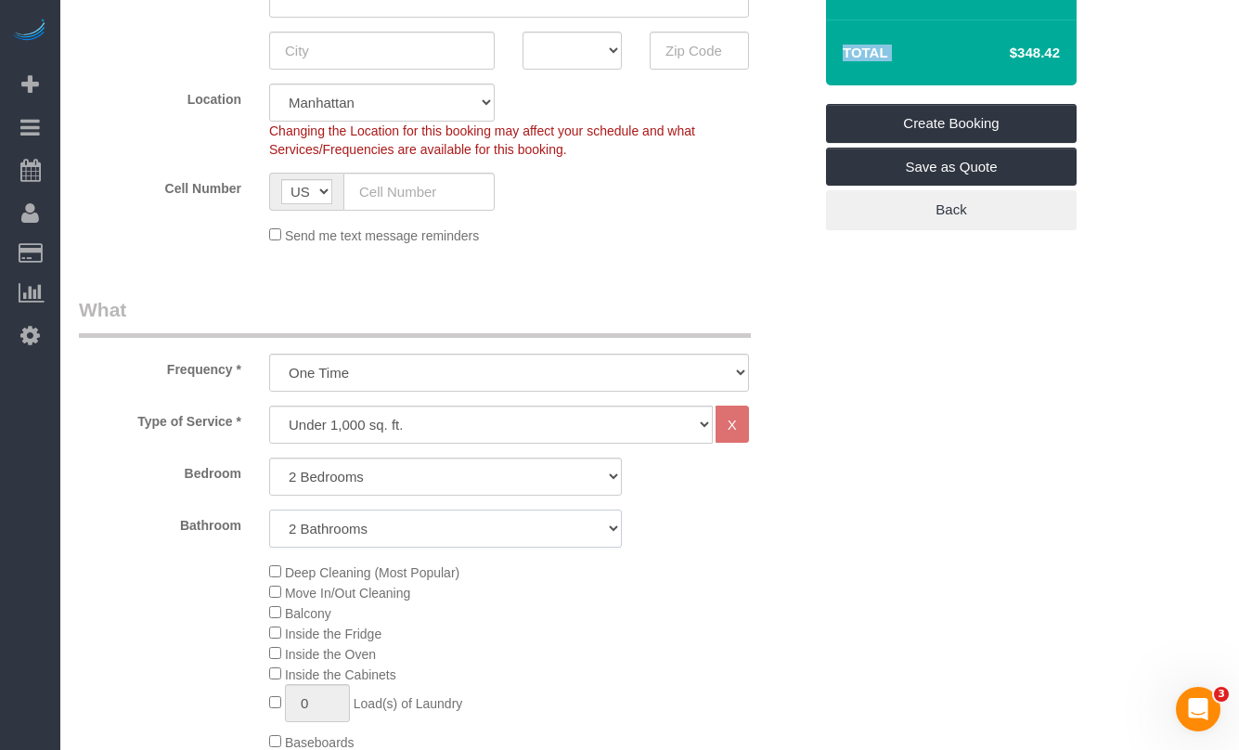
scroll to position [407, 0]
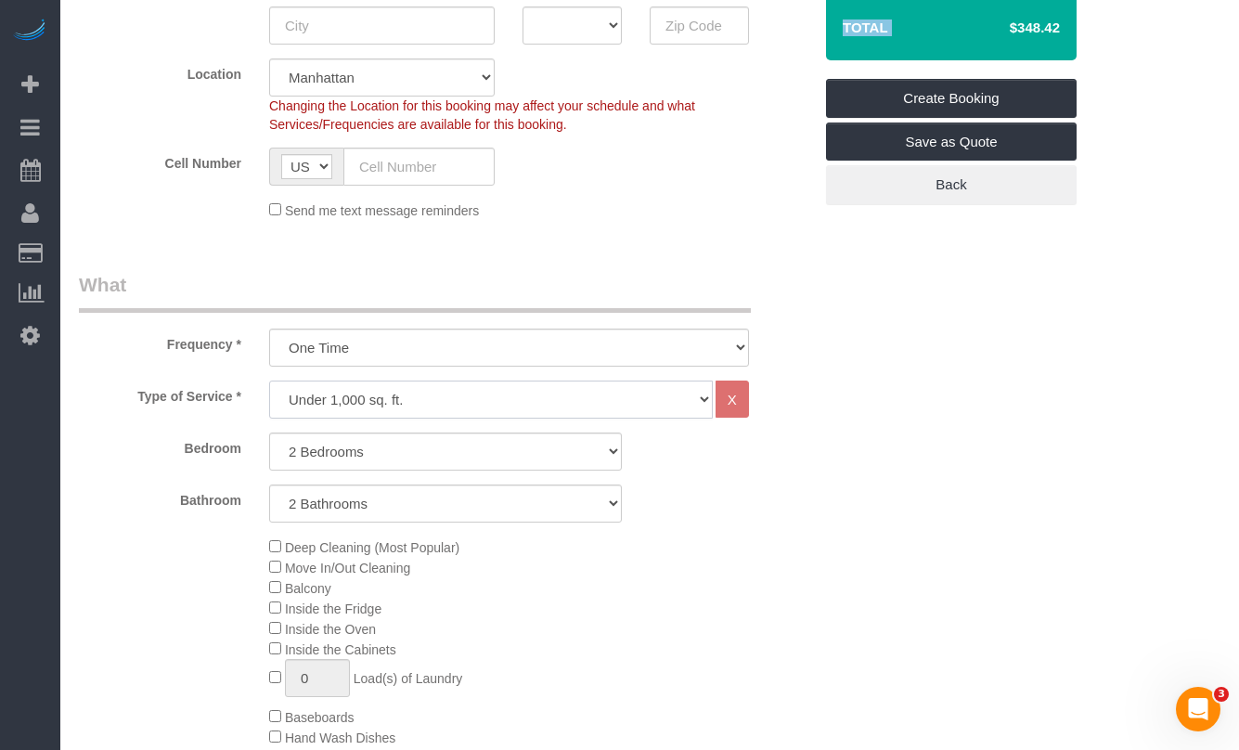
click at [441, 398] on select "Under 1,000 sq. ft. 1,001 - 1,500 sq. ft. 1,500+ sq. ft. Custom Cleaning Office…" at bounding box center [491, 400] width 444 height 38
select select "212"
click at [269, 381] on select "Under 1,000 sq. ft. 1,001 - 1,500 sq. ft. 1,500+ sq. ft. Custom Cleaning Office…" at bounding box center [491, 400] width 444 height 38
select select "2"
select select "120"
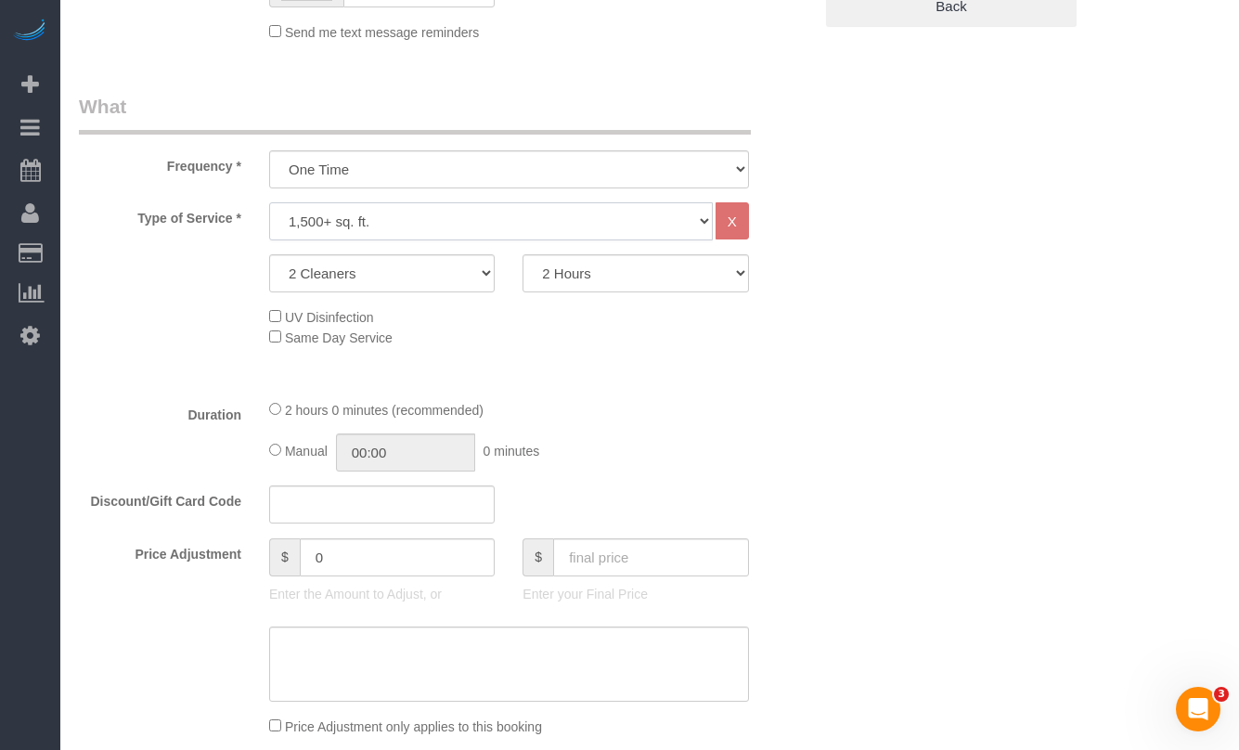
scroll to position [568, 0]
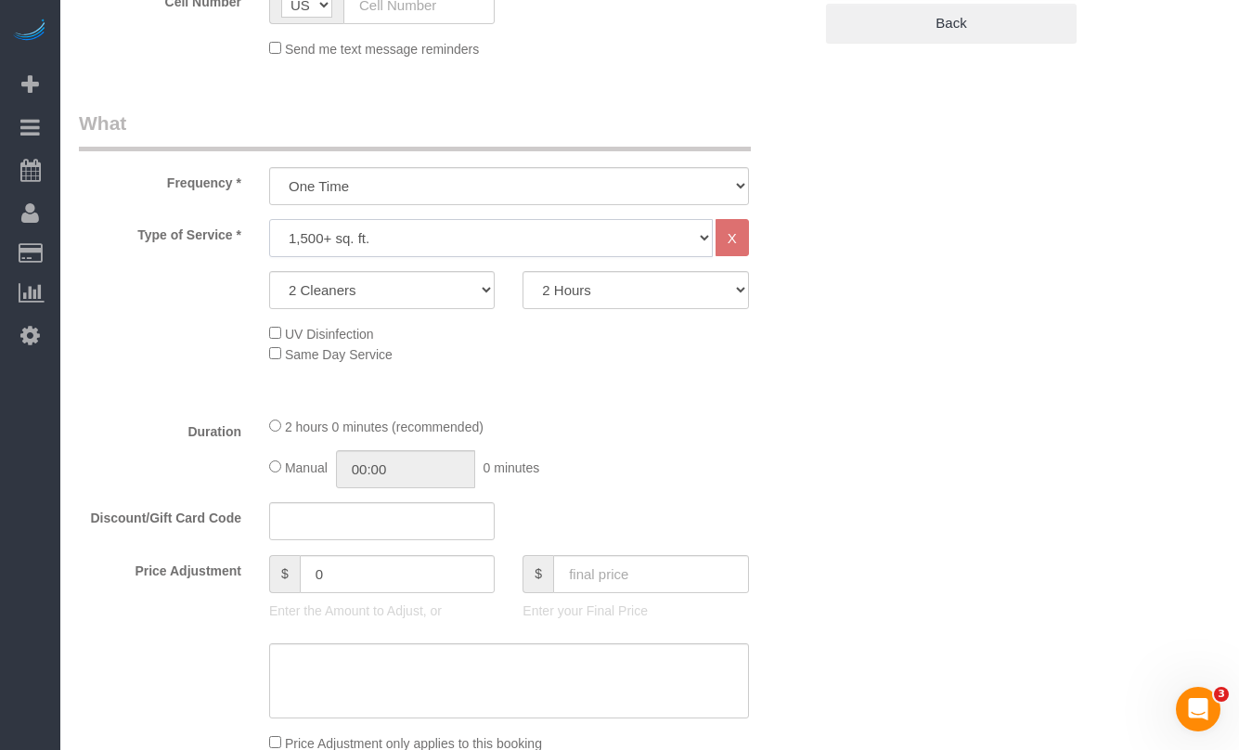
click at [417, 239] on select "Under 1,000 sq. ft. 1,001 - 1,500 sq. ft. 1,500+ sq. ft. Custom Cleaning Office…" at bounding box center [491, 238] width 444 height 38
click at [269, 219] on select "Under 1,000 sq. ft. 1,001 - 1,500 sq. ft. 1,500+ sq. ft. Custom Cleaning Office…" at bounding box center [491, 238] width 444 height 38
click at [795, 362] on div "UV Disinfection Same Day Service" at bounding box center [540, 343] width 571 height 41
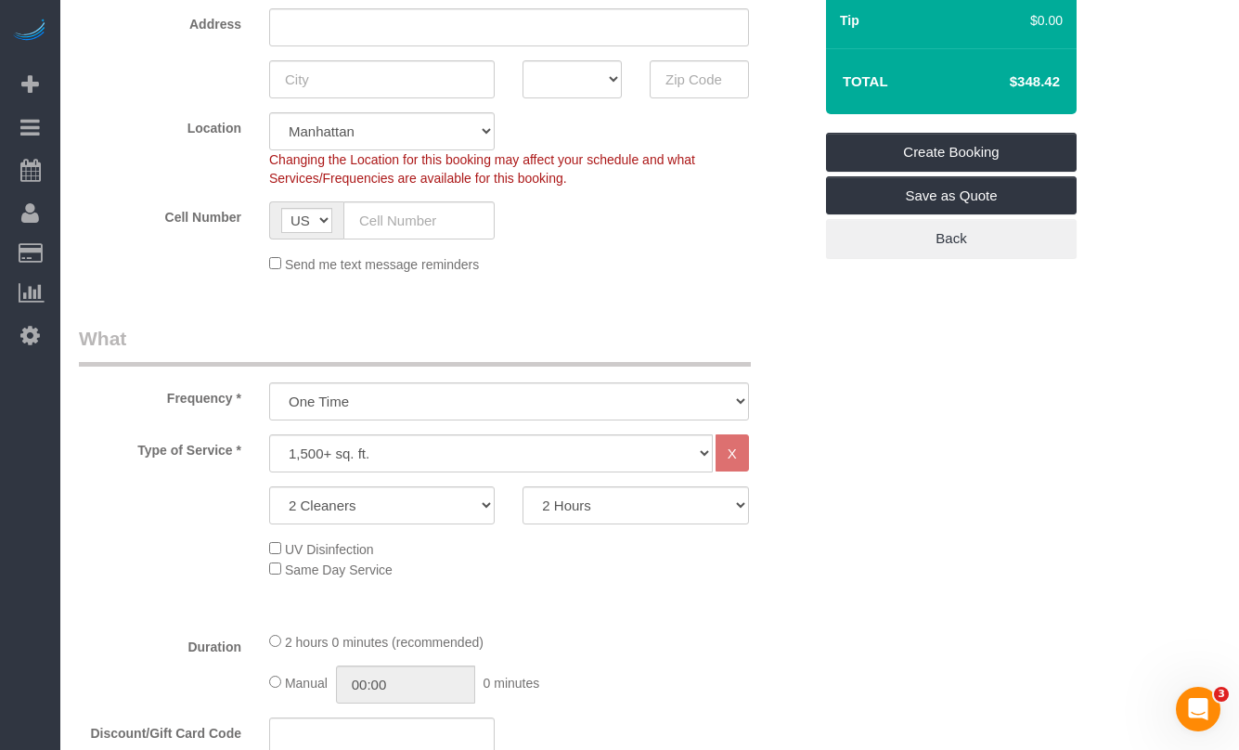
scroll to position [346, 0]
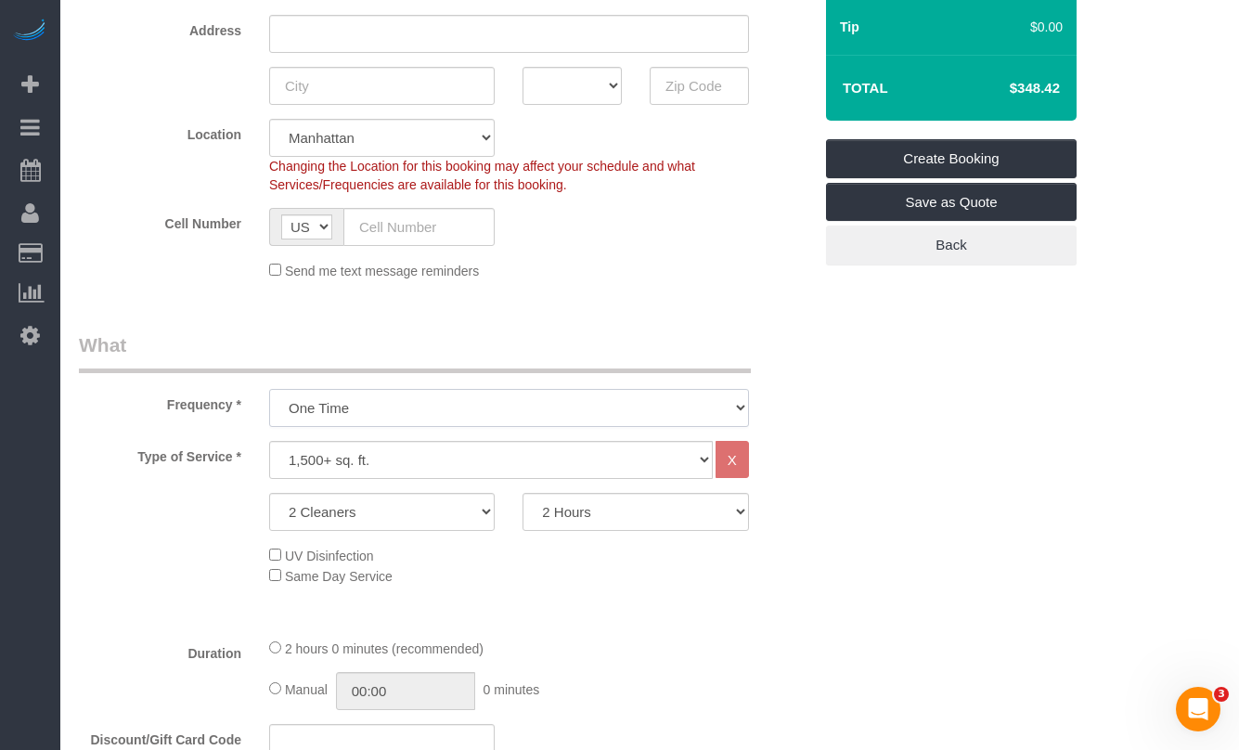
click at [291, 398] on select "One Time Weekly (20% Off) - 20.00% Every 2 Weeks (15% Off) - 15.00% Every 4 Wee…" at bounding box center [509, 408] width 480 height 38
click at [366, 512] on select "2 Cleaners 3 Cleaners 4 Cleaners 5 Cleaners" at bounding box center [382, 512] width 226 height 38
click at [293, 465] on select "Under 1,000 sq. ft. 1,001 - 1,500 sq. ft. 1,500+ sq. ft. Custom Cleaning Office…" at bounding box center [491, 460] width 444 height 38
click at [269, 441] on select "Under 1,000 sq. ft. 1,001 - 1,500 sq. ft. 1,500+ sq. ft. Custom Cleaning Office…" at bounding box center [491, 460] width 444 height 38
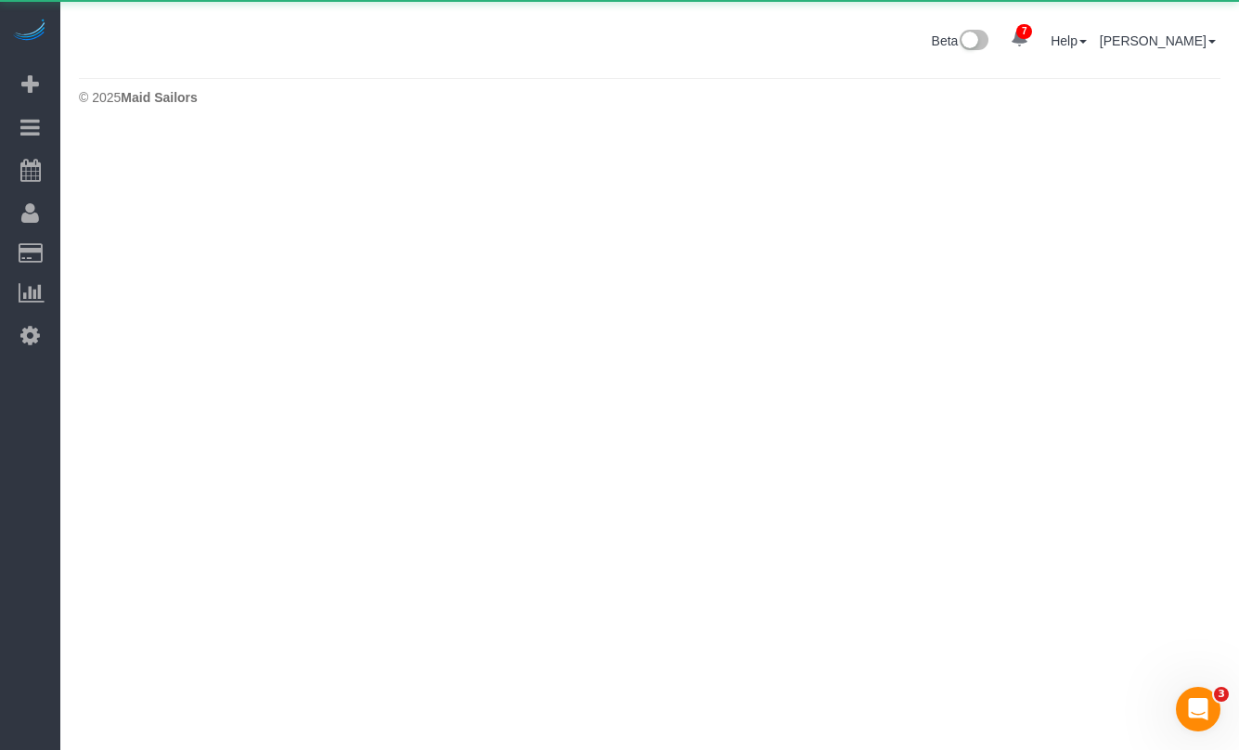
scroll to position [0, 0]
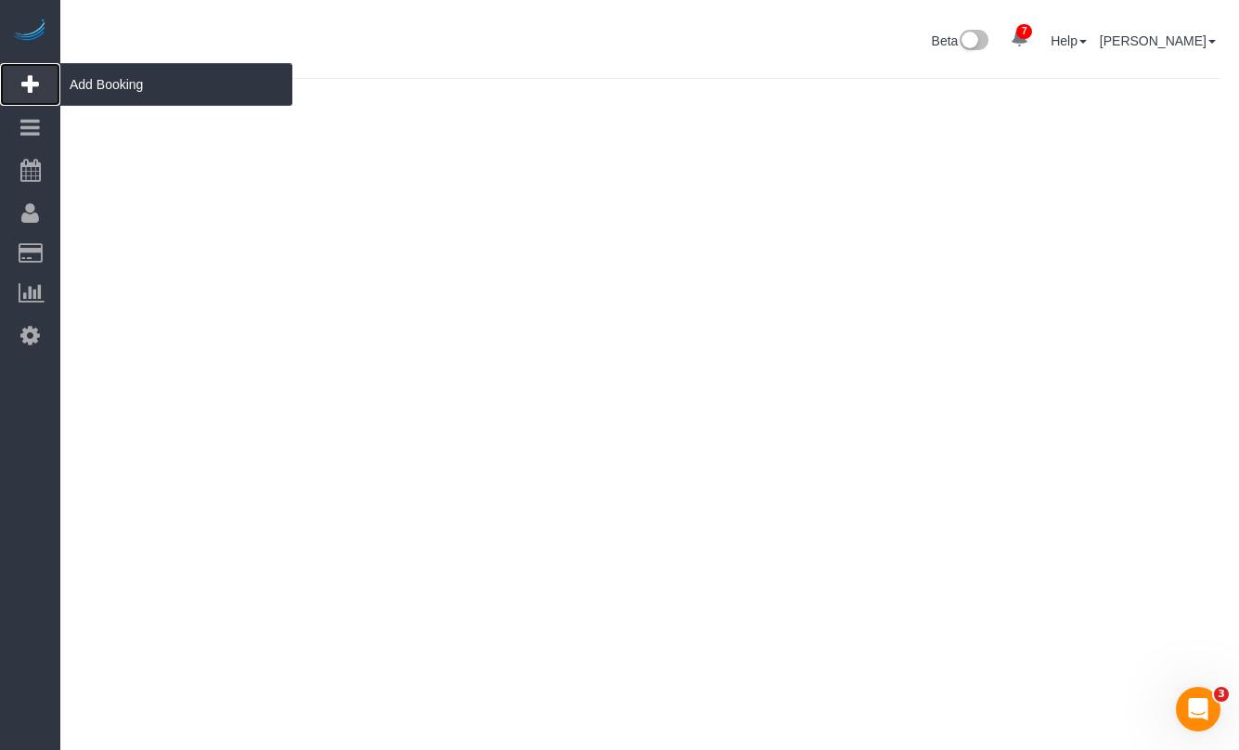
click at [33, 83] on icon at bounding box center [30, 84] width 18 height 22
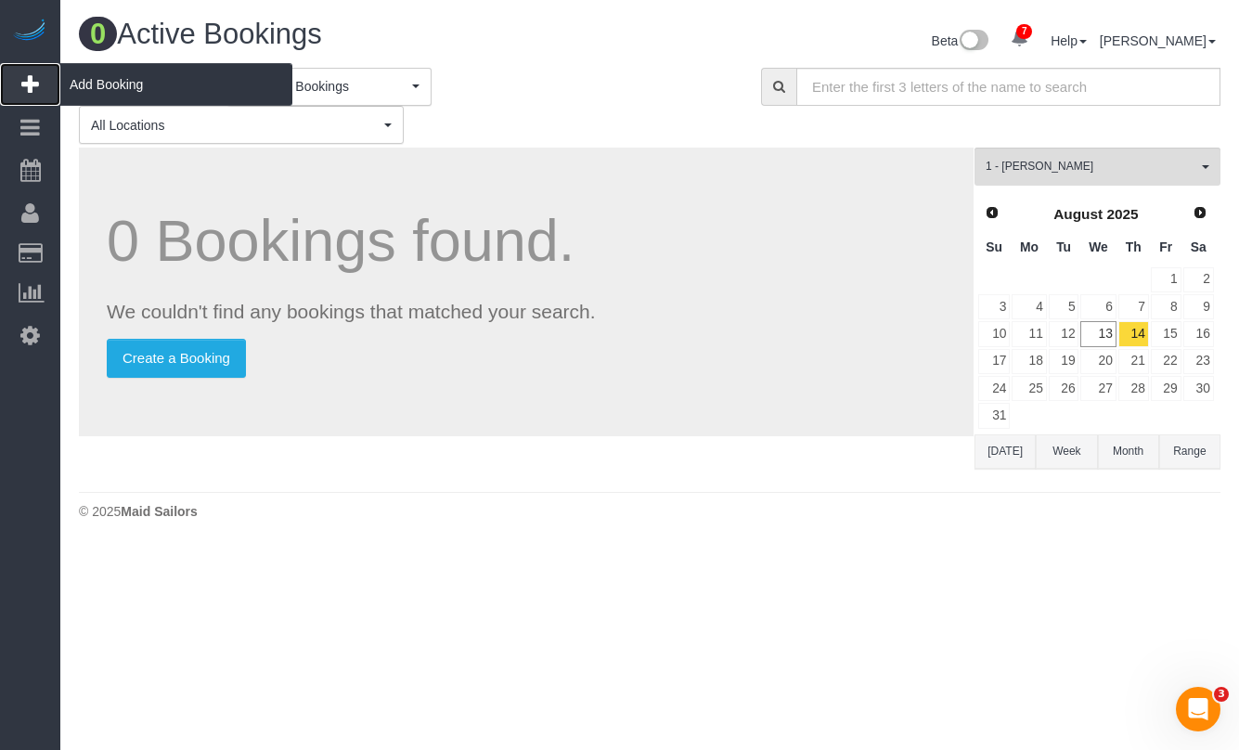
click at [125, 86] on span "Add Booking" at bounding box center [176, 84] width 232 height 43
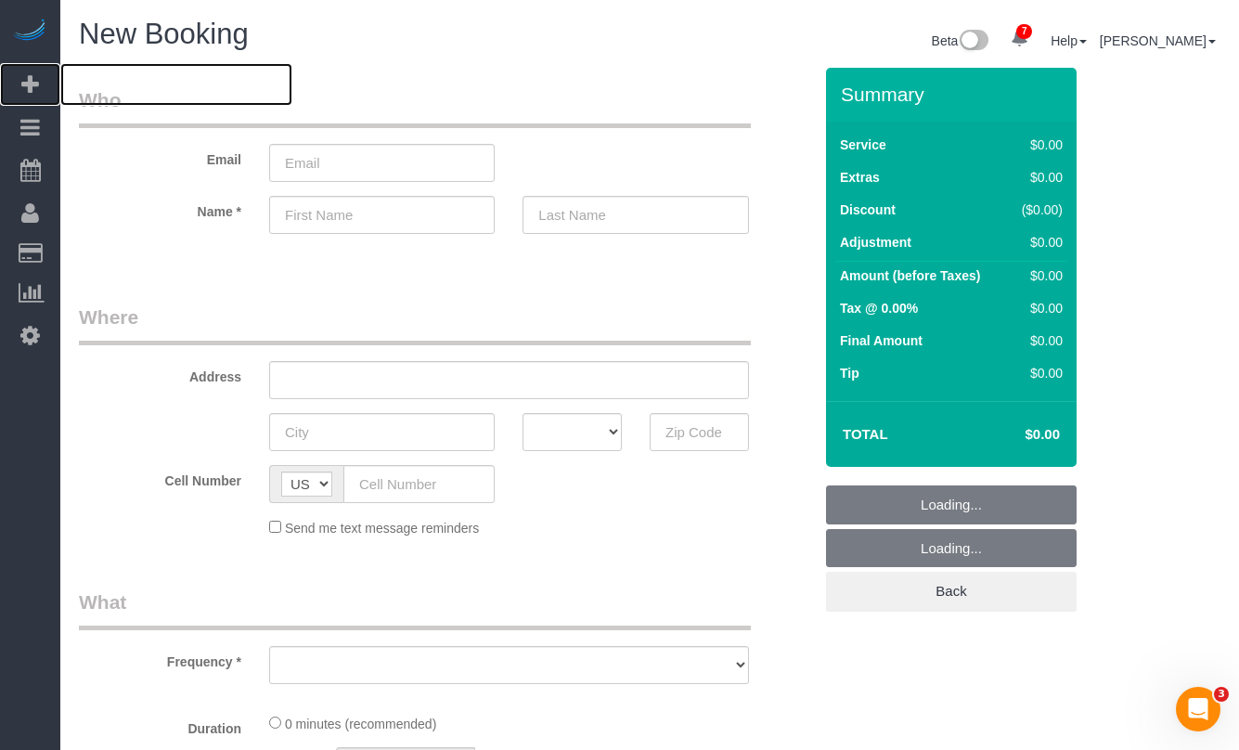
select select "object:2255"
select select "number:89"
select select "number:90"
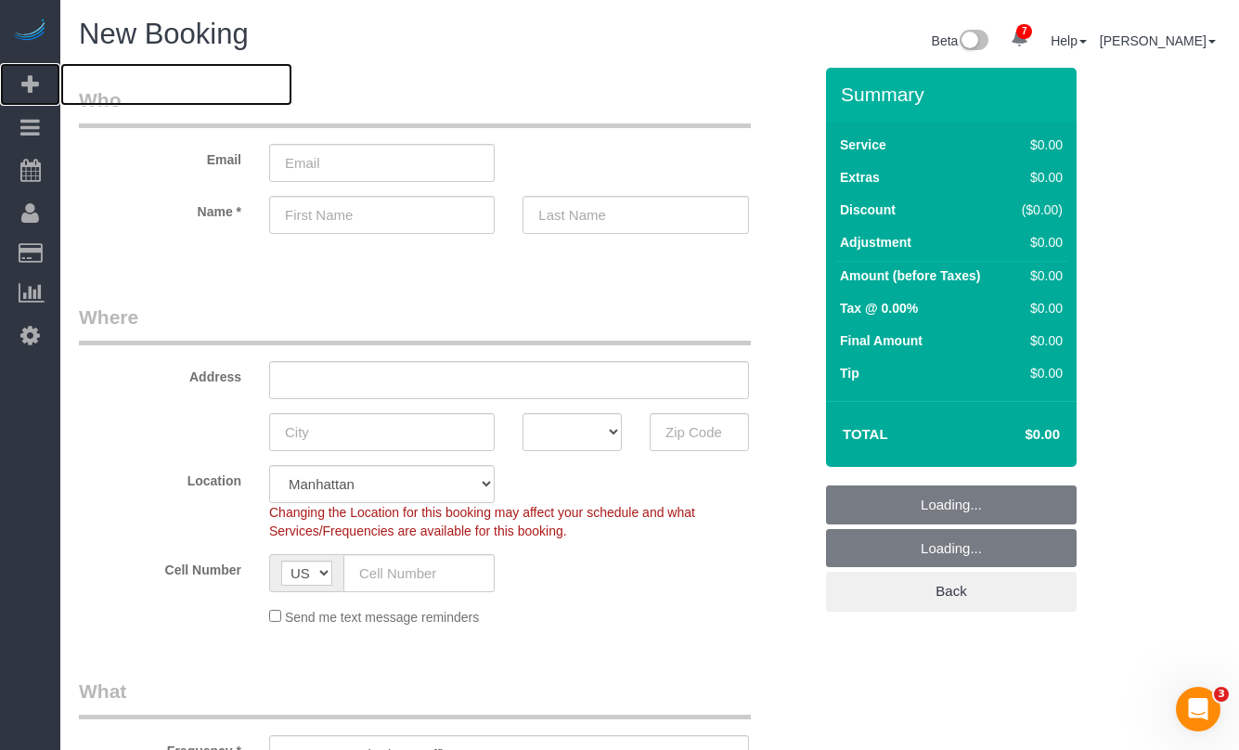
select select "object:2509"
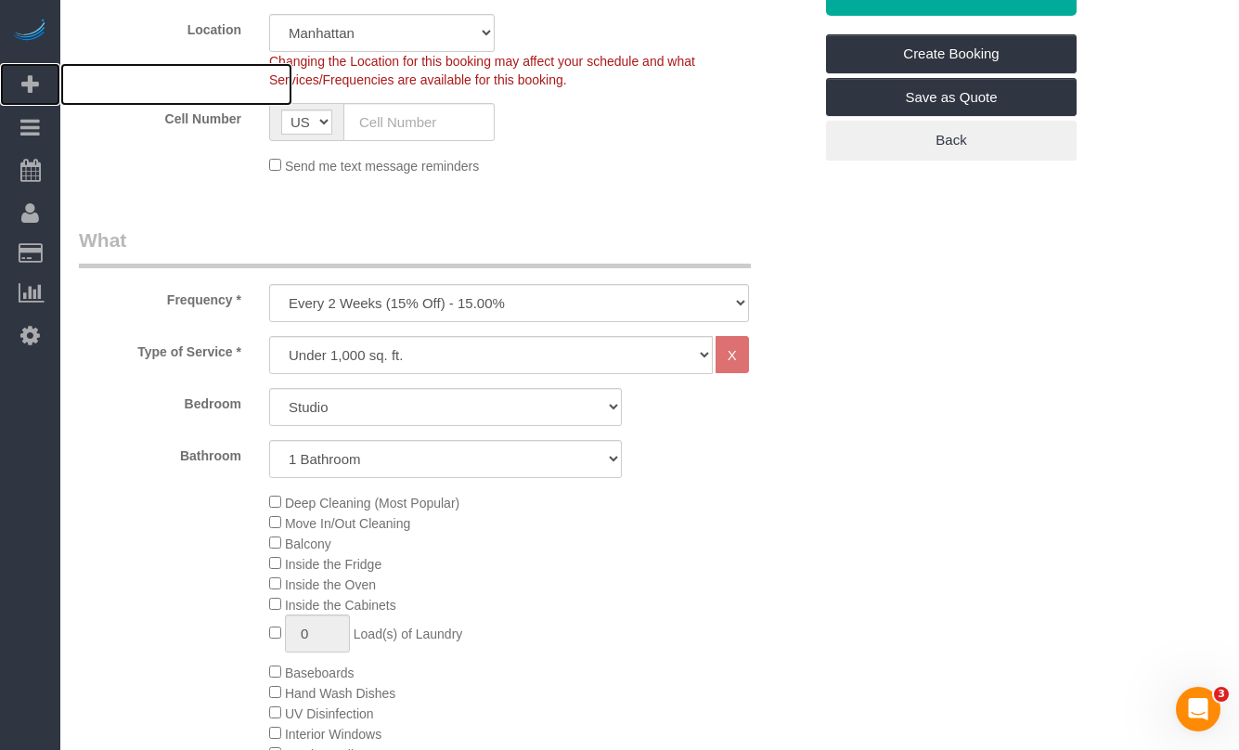
scroll to position [489, 0]
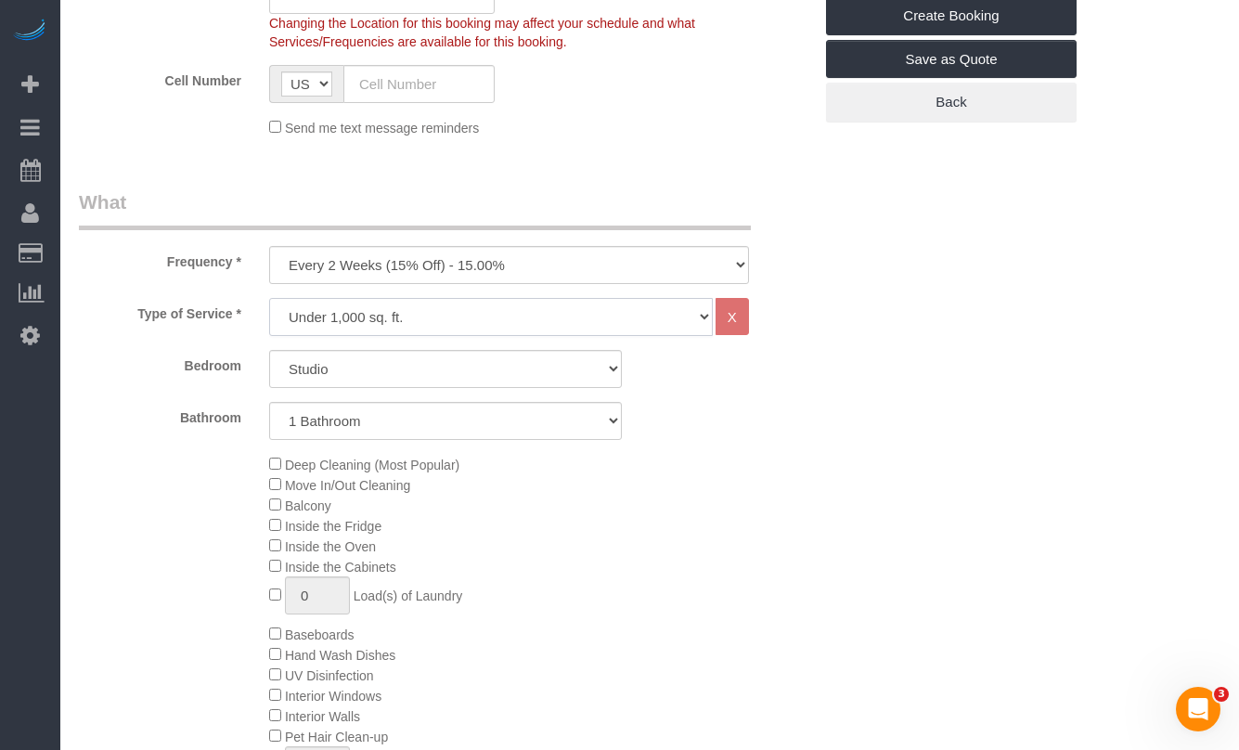
click at [482, 326] on select "Under 1,000 sq. ft. 1,001 - 1,500 sq. ft. 1,500+ sq. ft. Custom Cleaning Office…" at bounding box center [491, 317] width 444 height 38
select select "308"
click at [269, 298] on select "Under 1,000 sq. ft. 1,001 - 1,500 sq. ft. 1,500+ sq. ft. Custom Cleaning Office…" at bounding box center [491, 317] width 444 height 38
select select "1"
select select "120"
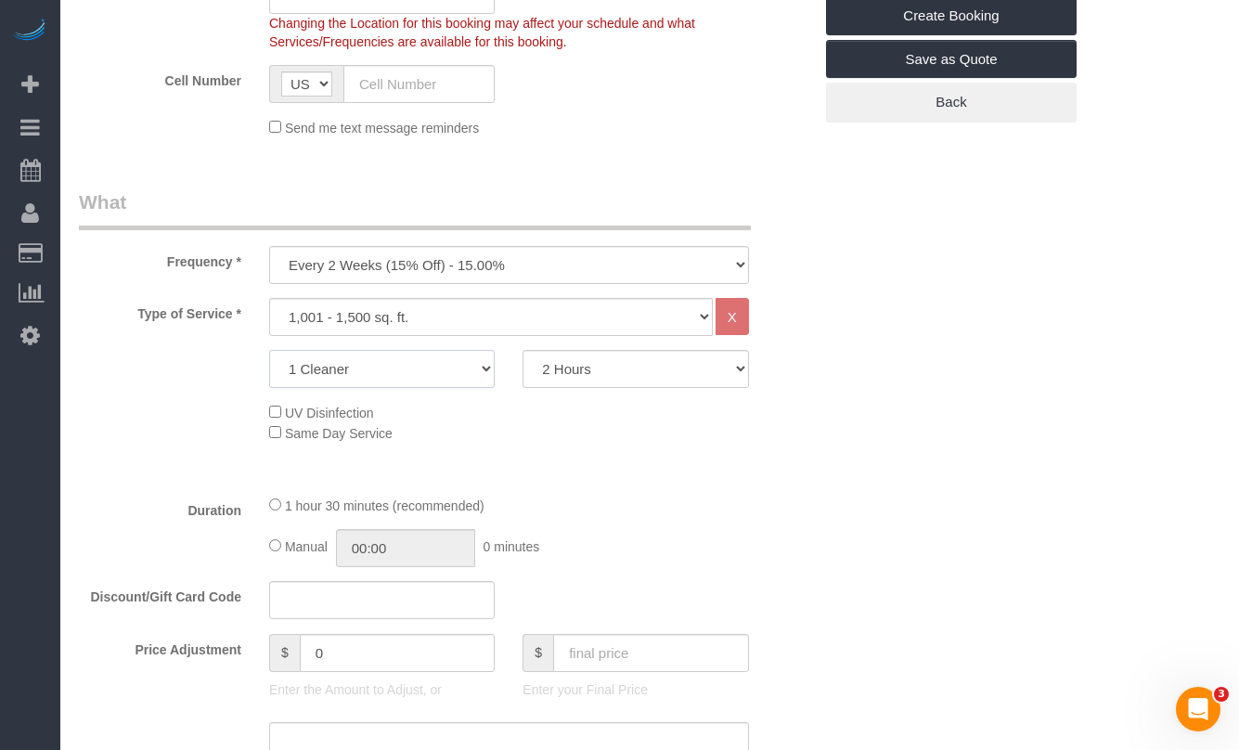
click at [461, 369] on select "1 Cleaner 2 Cleaners 3 Cleaners 4 Cleaners 5 Cleaners" at bounding box center [382, 369] width 226 height 38
select select "2"
click at [269, 350] on select "1 Cleaner 2 Cleaners 3 Cleaners 4 Cleaners 5 Cleaners" at bounding box center [382, 369] width 226 height 38
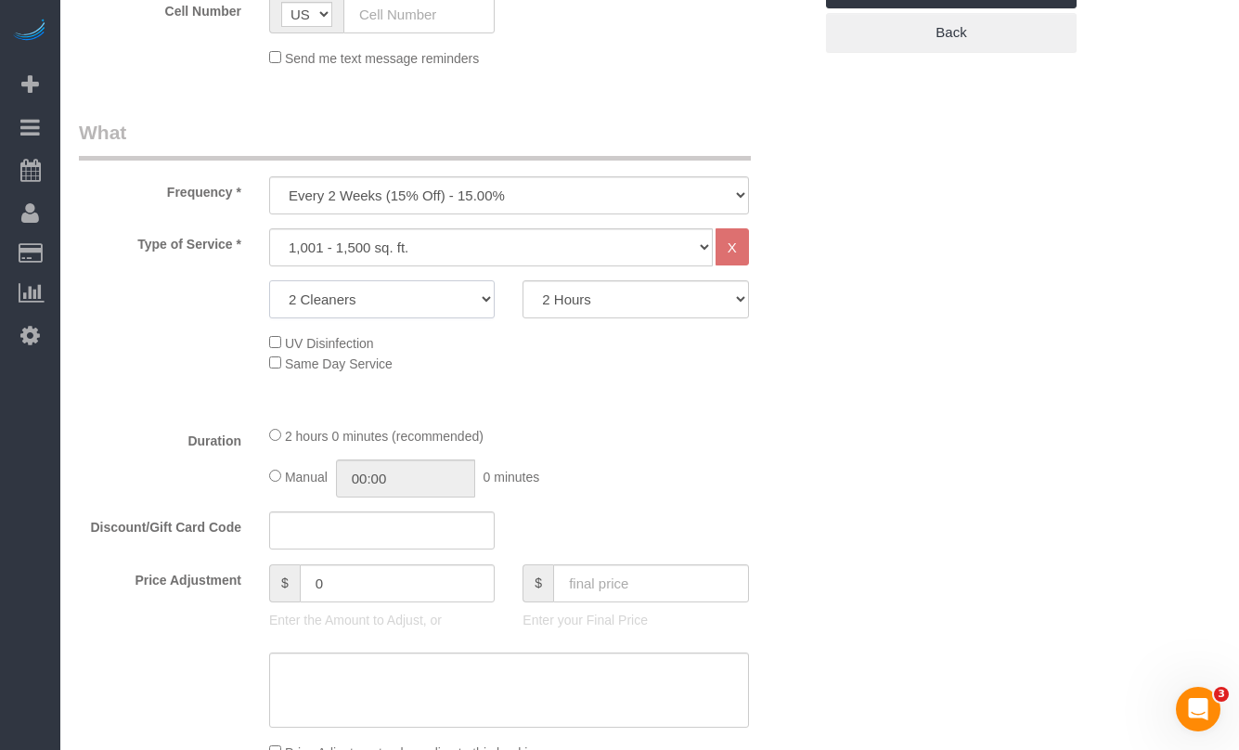
scroll to position [560, 0]
click at [591, 308] on select "2 Hours 2.5 Hours 3 Hours 3.5 Hours 4 Hours 4.5 Hours 5 Hours 5.5 Hours 6 Hours…" at bounding box center [636, 298] width 226 height 38
click at [523, 279] on select "2 Hours 2.5 Hours 3 Hours 3.5 Hours 4 Hours 4.5 Hours 5 Hours 5.5 Hours 6 Hours…" at bounding box center [636, 298] width 226 height 38
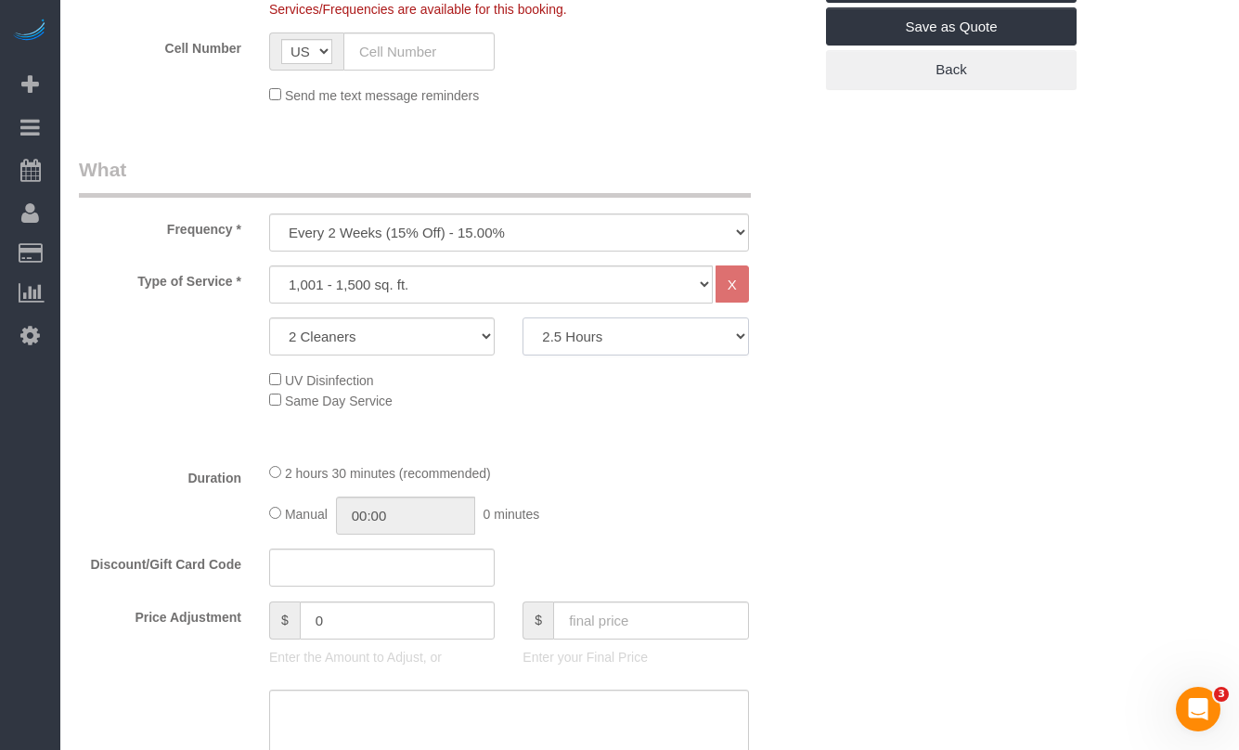
scroll to position [523, 0]
click at [618, 343] on select "2 Hours 2.5 Hours 3 Hours 3.5 Hours 4 Hours 4.5 Hours 5 Hours 5.5 Hours 6 Hours…" at bounding box center [636, 336] width 226 height 38
select select "180"
click at [523, 317] on select "2 Hours 2.5 Hours 3 Hours 3.5 Hours 4 Hours 4.5 Hours 5 Hours 5.5 Hours 6 Hours…" at bounding box center [636, 336] width 226 height 38
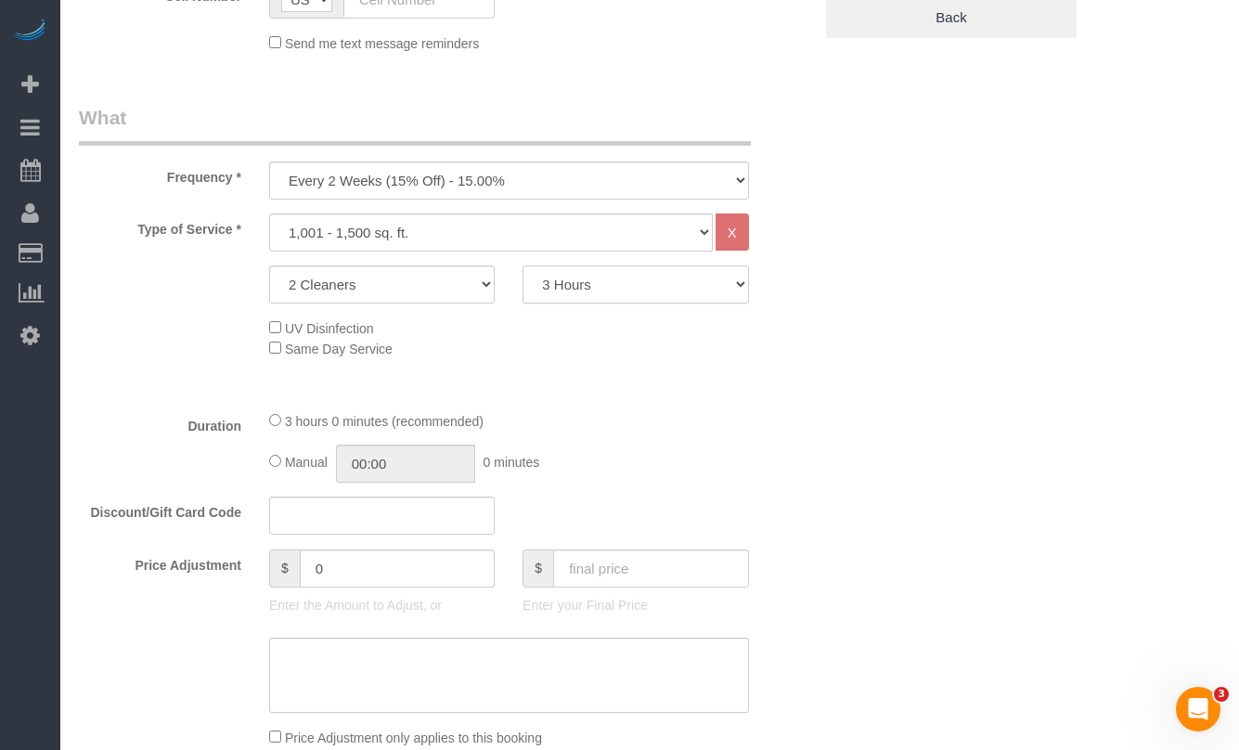
scroll to position [575, 0]
click at [179, 360] on div "Type of Service * Under 1,000 sq. ft. 1,001 - 1,500 sq. ft. 1,500+ sq. ft. Cust…" at bounding box center [445, 304] width 733 height 182
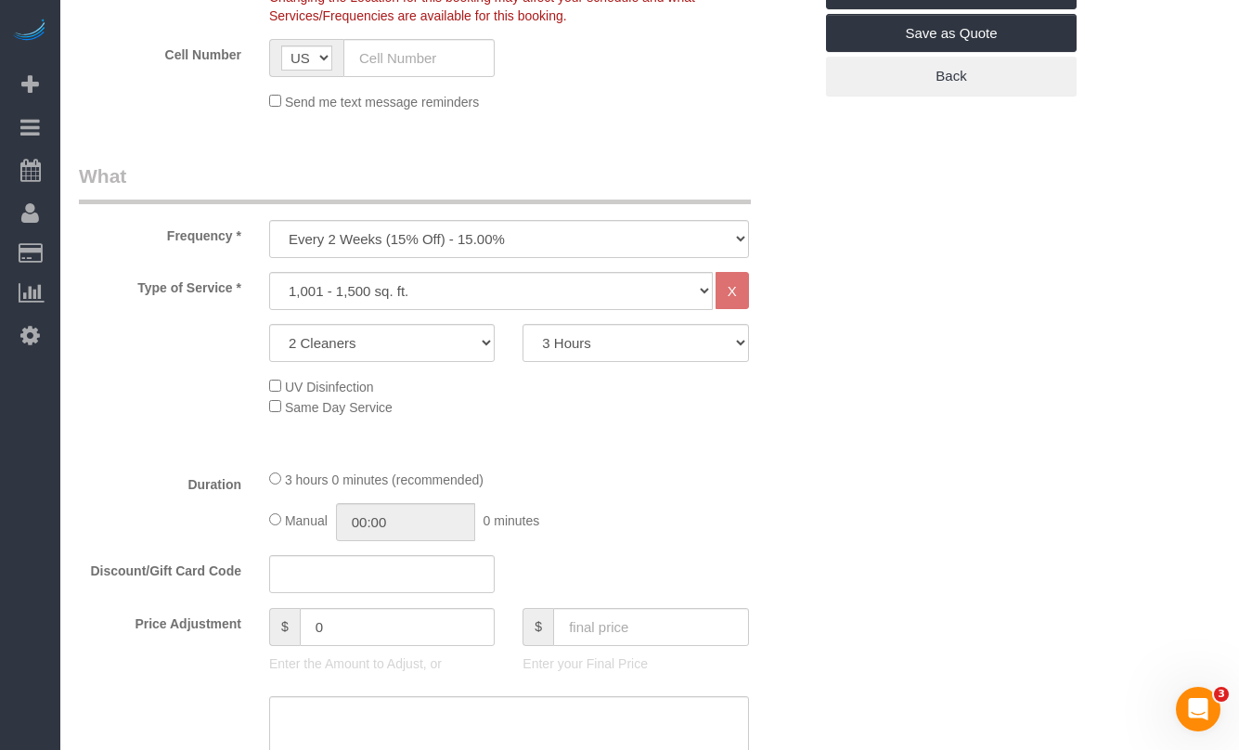
scroll to position [546, 0]
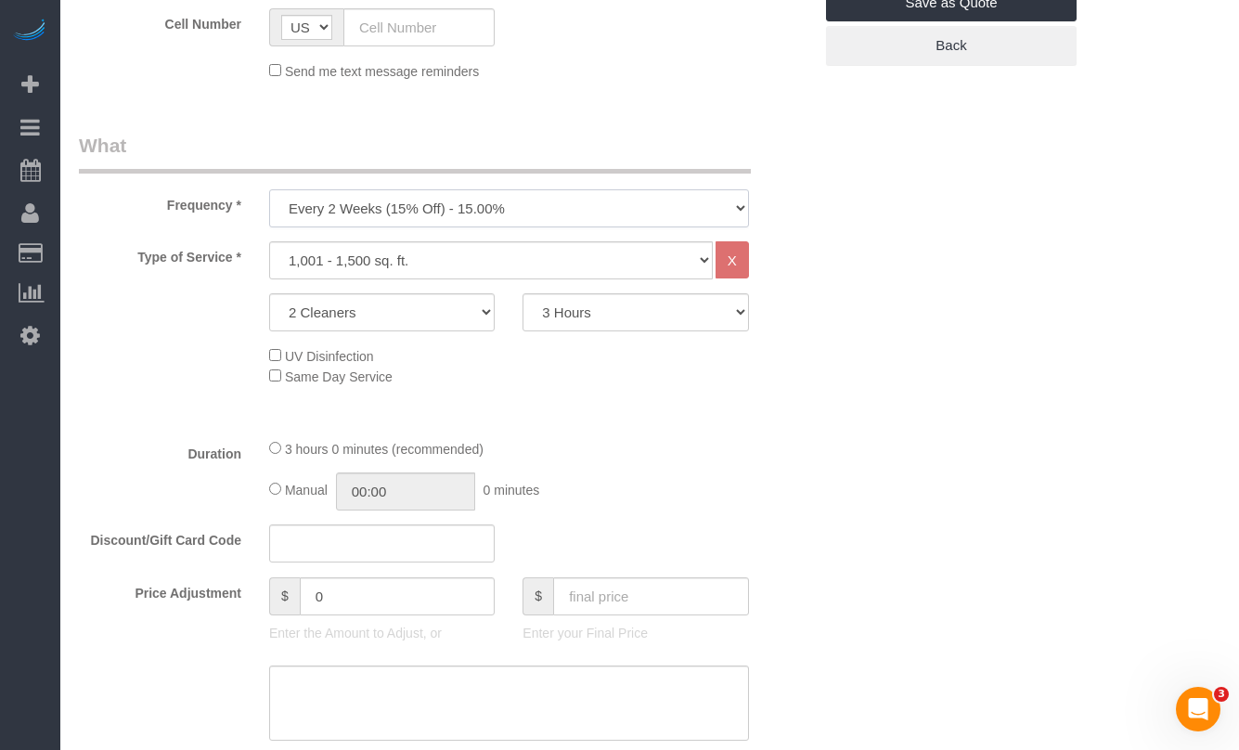
click at [343, 222] on select "One Time Weekly (20% Off) - 20.00% Every 2 Weeks (15% Off) - 15.00% Every 4 Wee…" at bounding box center [509, 208] width 480 height 38
select select "object:2510"
click at [269, 189] on select "One Time Weekly (20% Off) - 20.00% Every 2 Weeks (15% Off) - 15.00% Every 4 Wee…" at bounding box center [509, 208] width 480 height 38
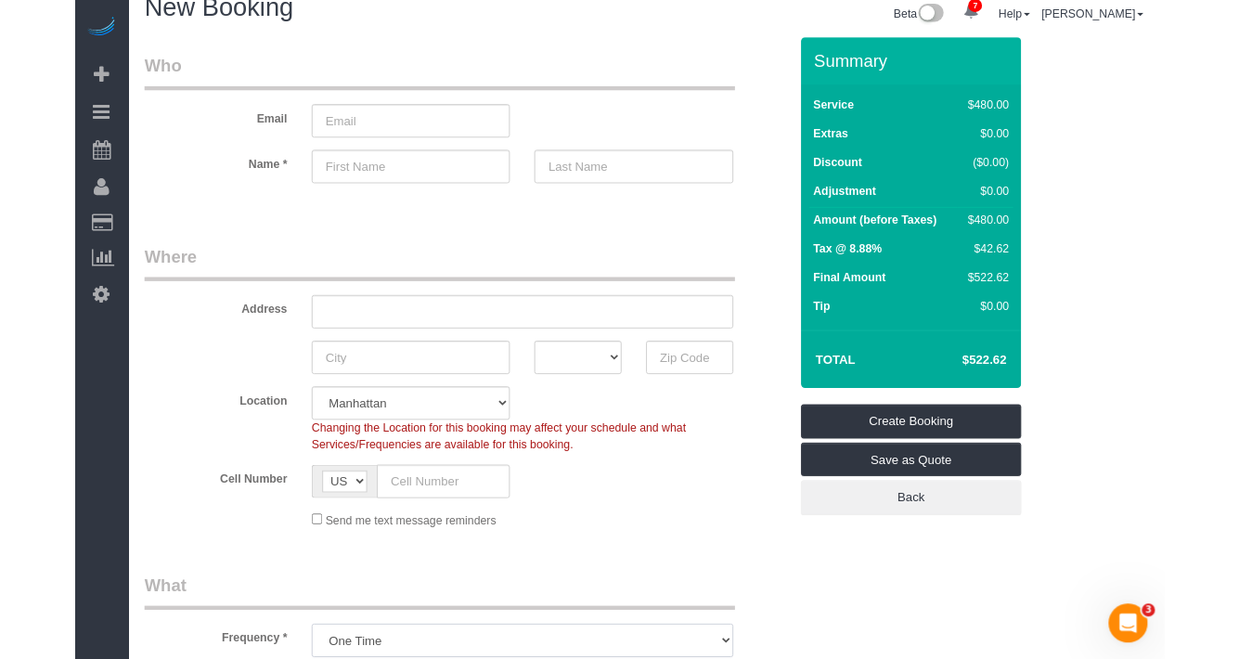
scroll to position [24, 0]
